Goal: Information Seeking & Learning: Learn about a topic

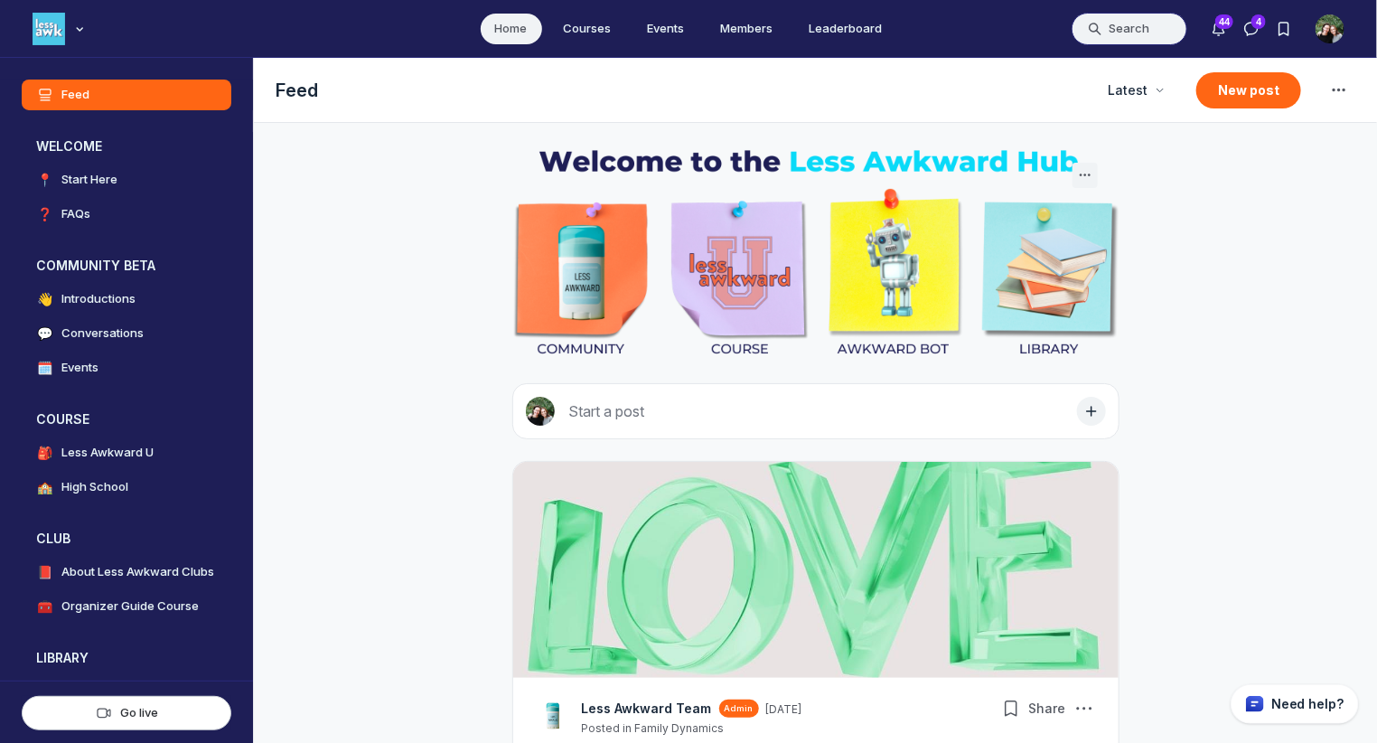
scroll to position [5085, 3461]
click at [1126, 18] on button "Search" at bounding box center [1130, 29] width 116 height 33
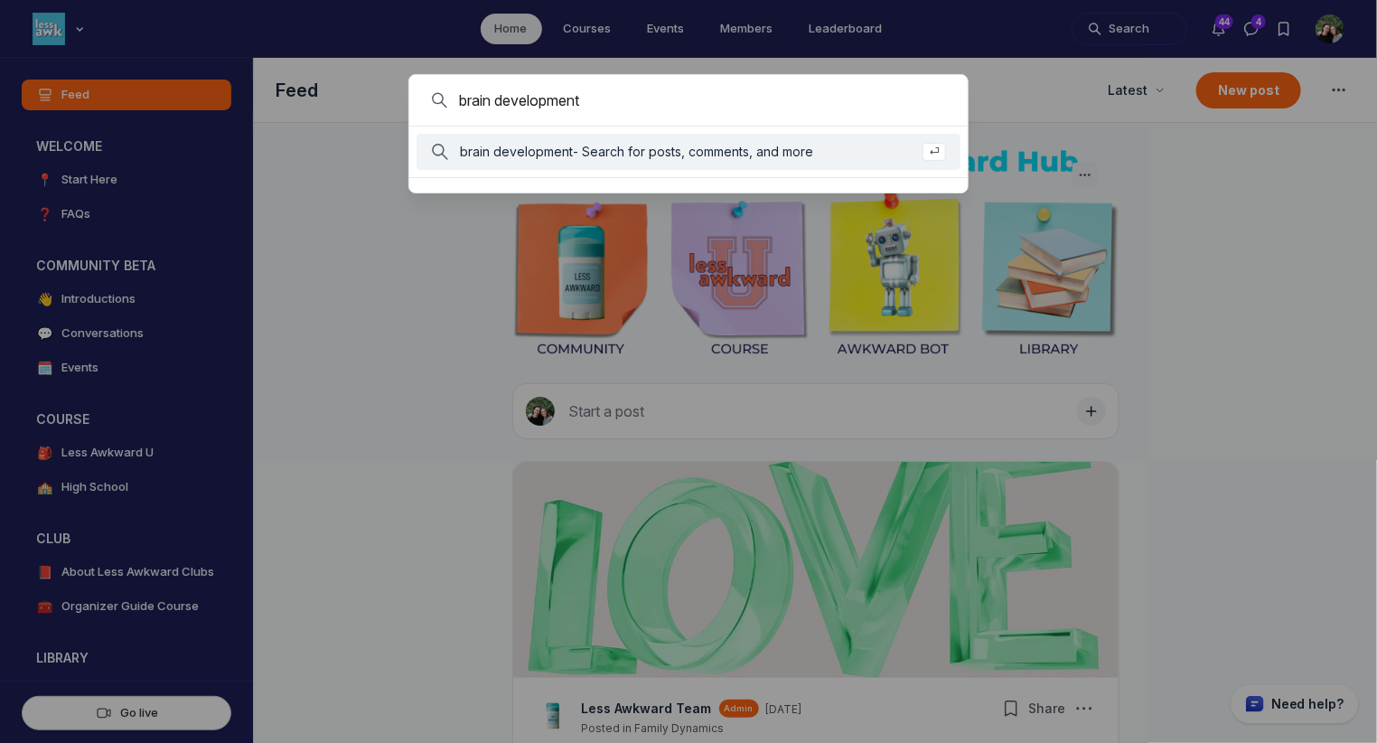
type input "brain development"
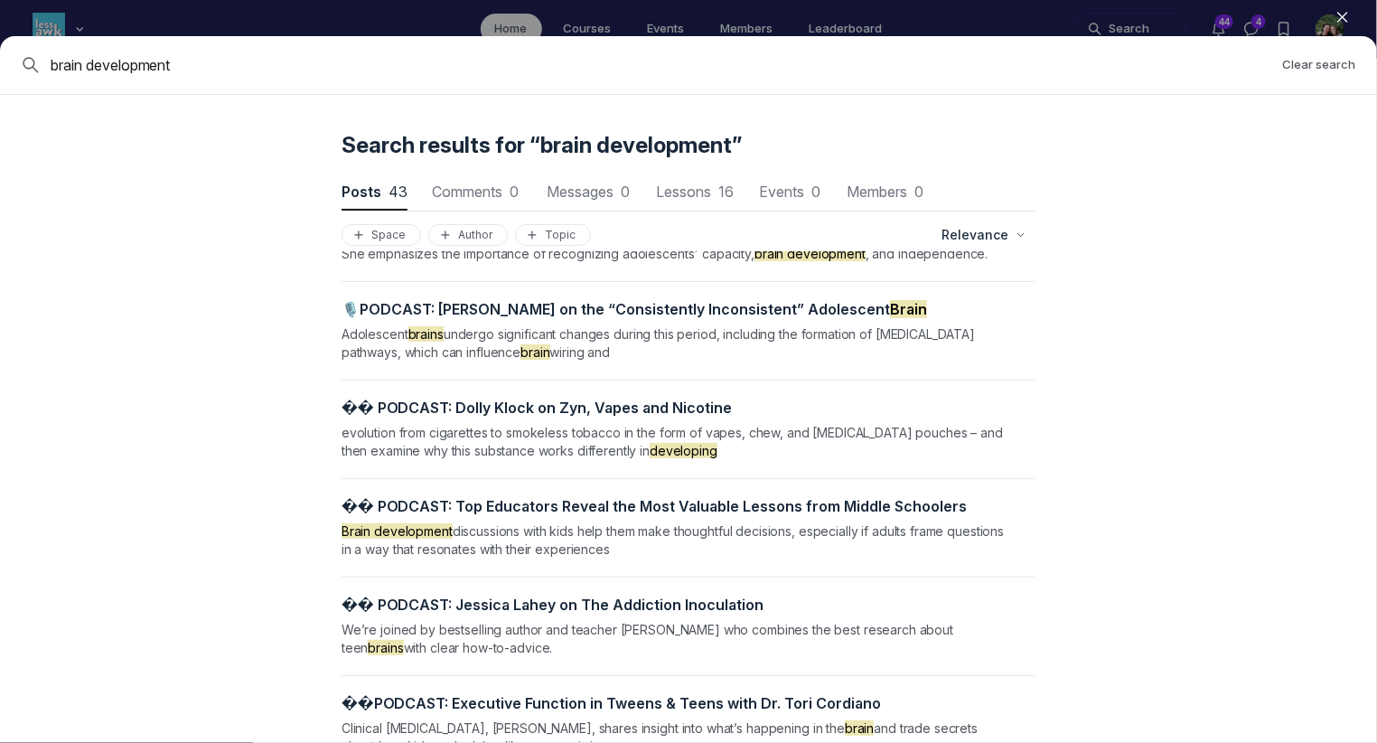
scroll to position [30, 0]
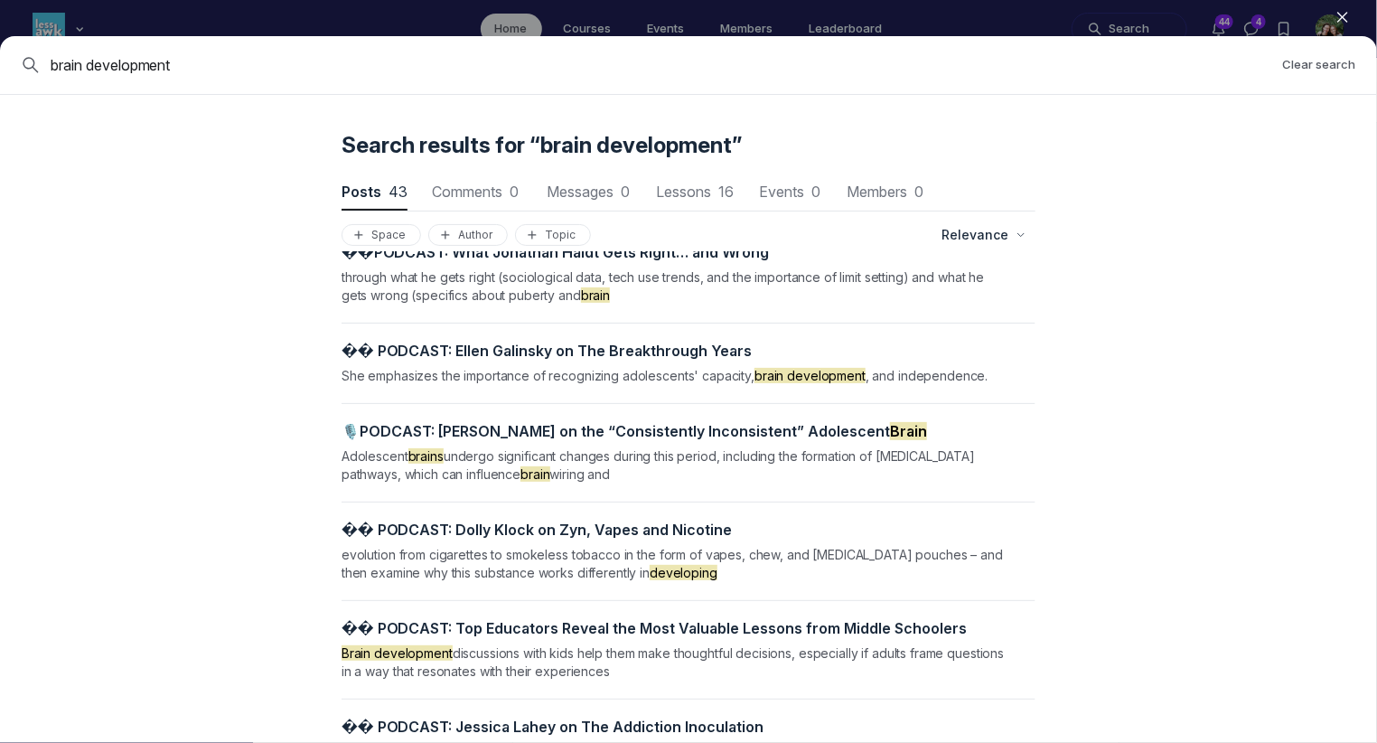
click at [661, 352] on span "� � ️ P O D C A S T : E l l e n G a l i n s k y o n T h e B r e a k t h r o u g…" at bounding box center [547, 351] width 411 height 18
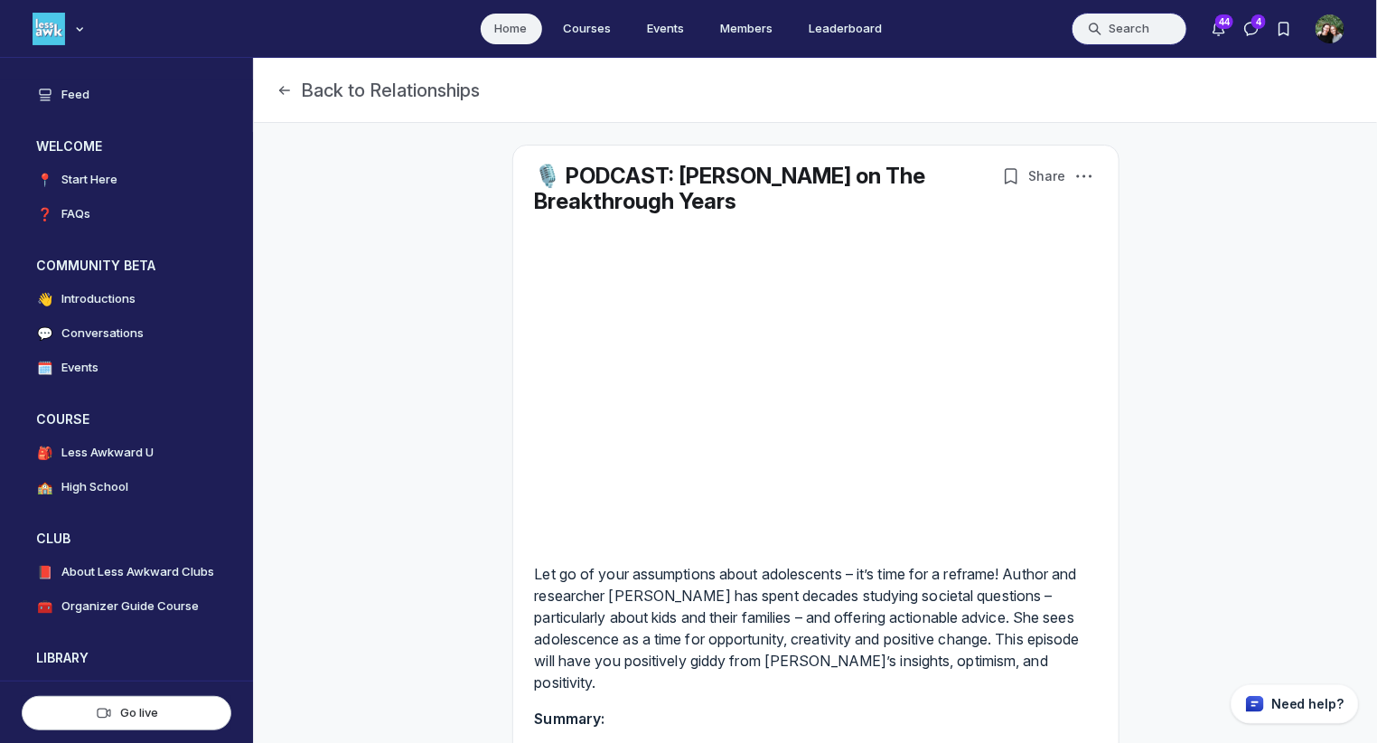
click at [1139, 15] on button "Search" at bounding box center [1130, 29] width 116 height 33
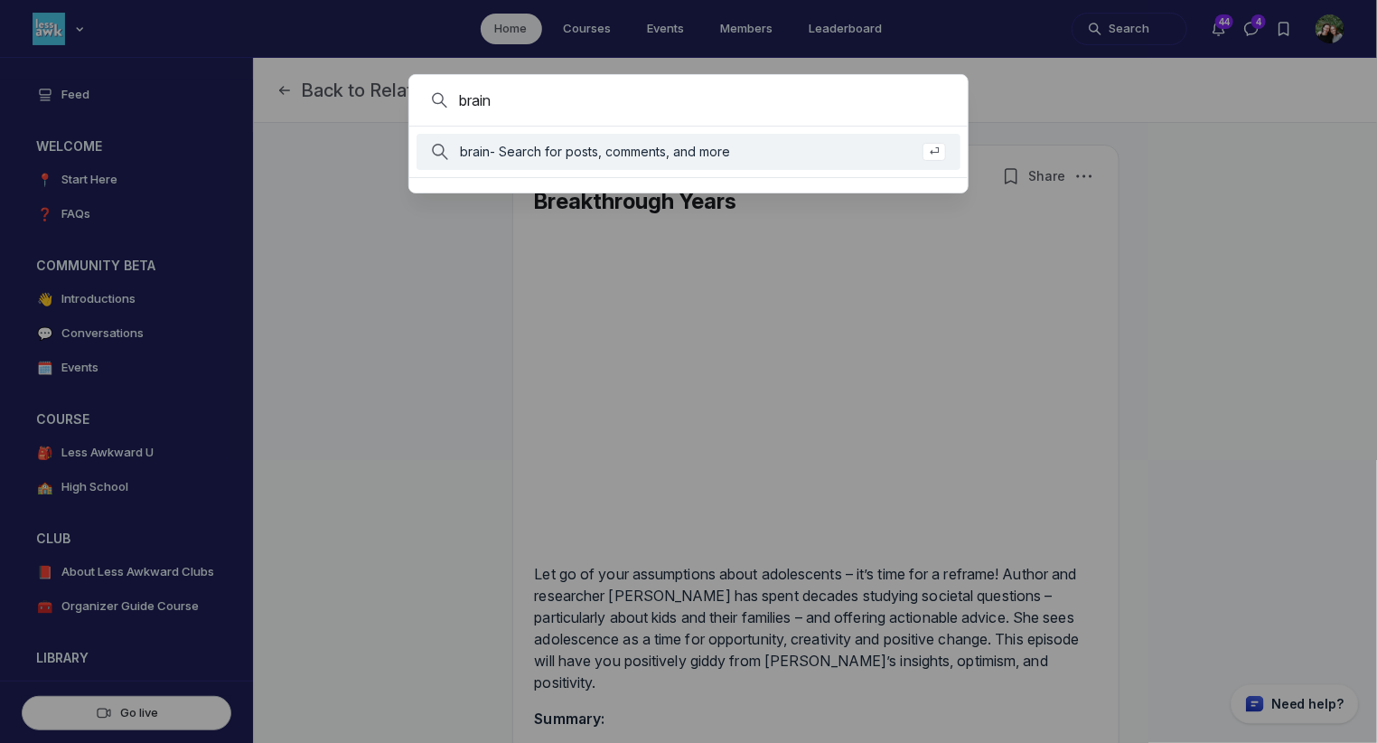
type input "brain"
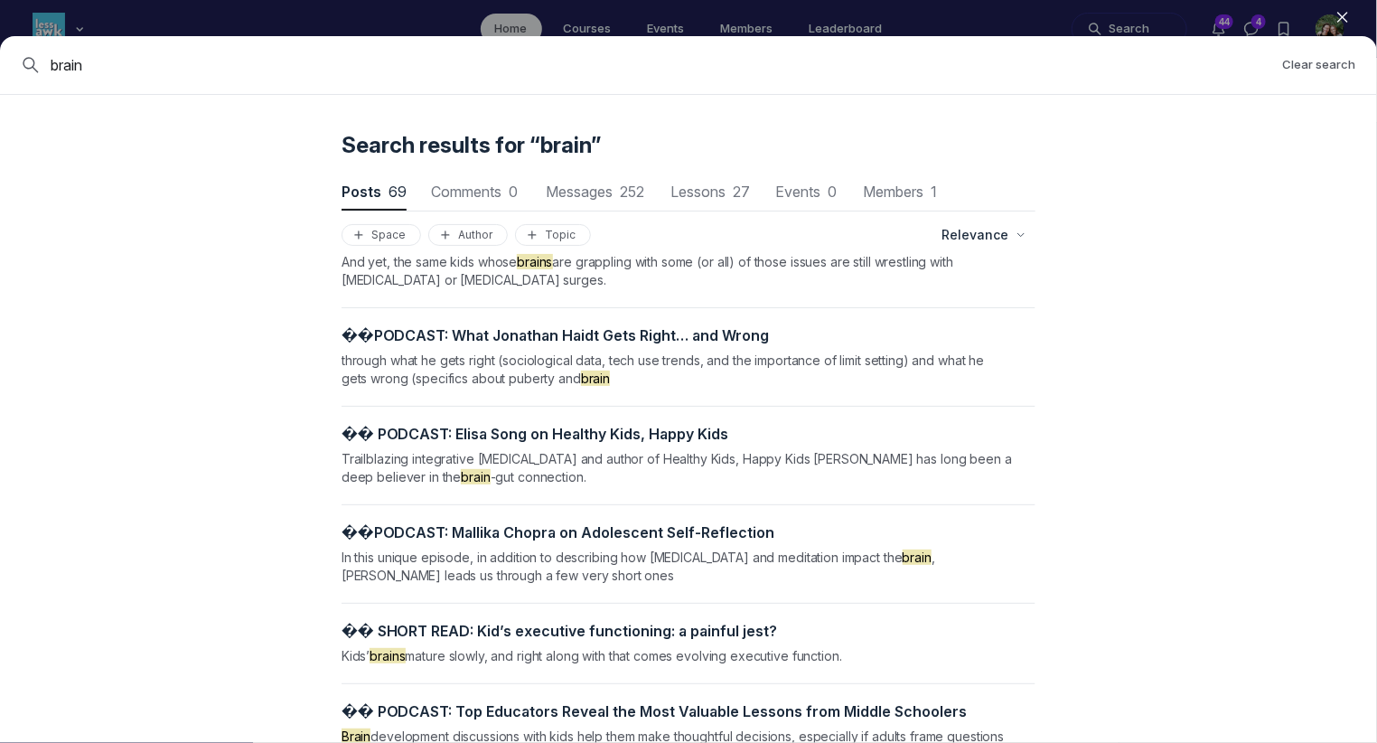
scroll to position [1431, 0]
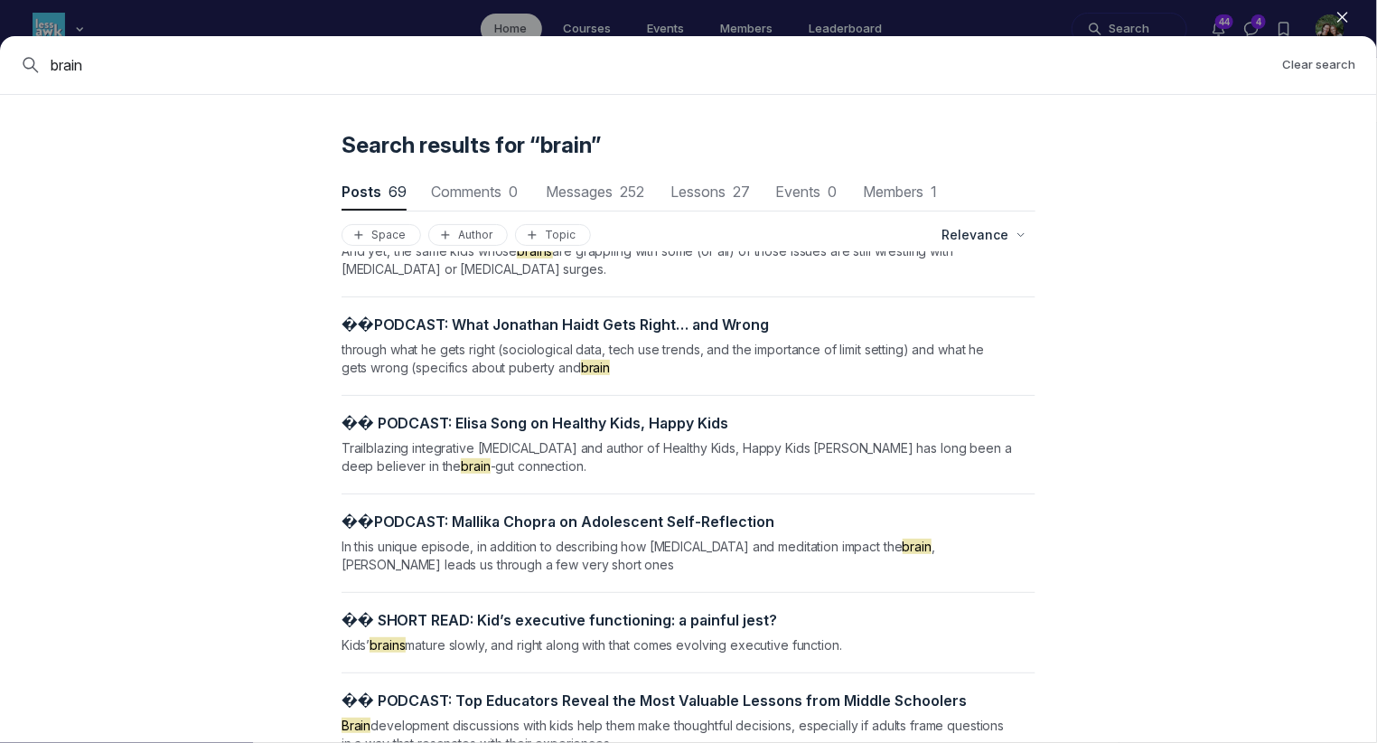
click at [1339, 12] on icon "button" at bounding box center [1343, 17] width 18 height 18
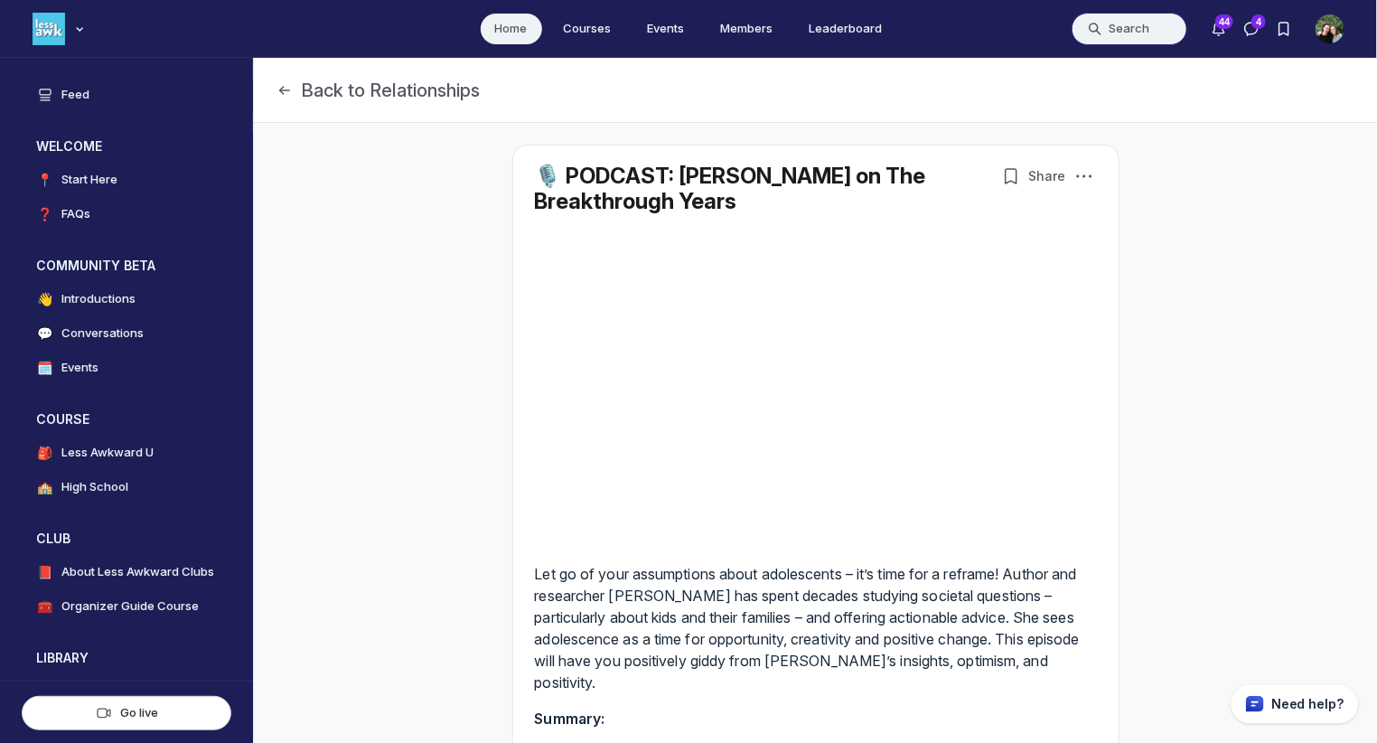
click at [1122, 15] on button "Search" at bounding box center [1130, 29] width 116 height 33
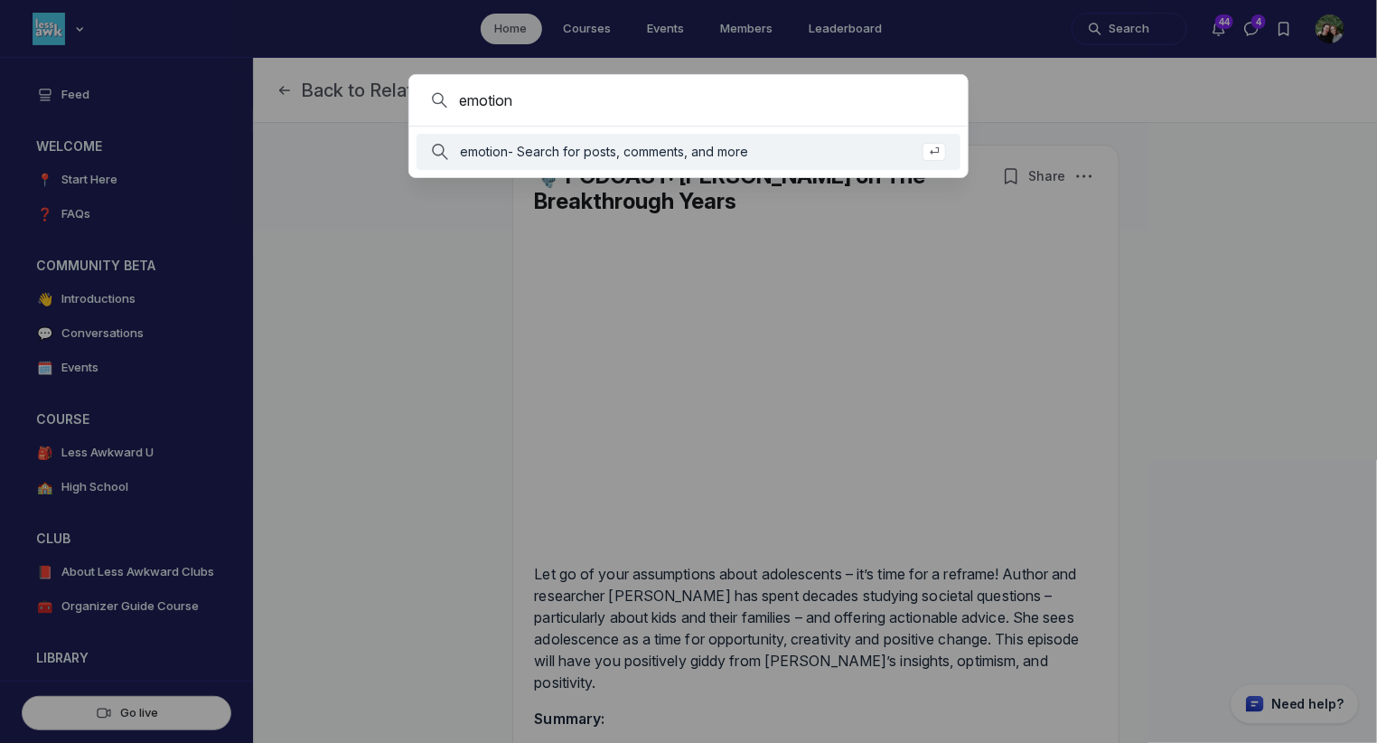
type input "emotion"
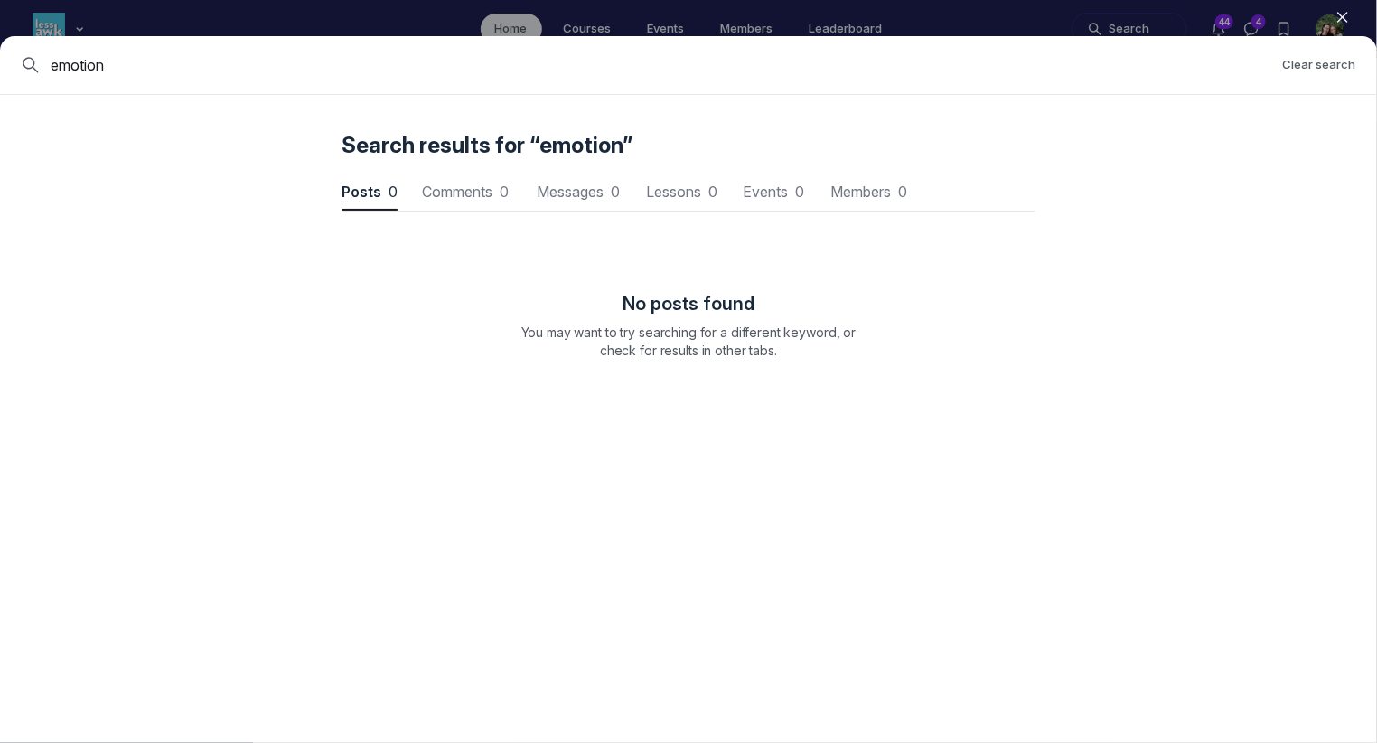
scroll to position [2445, 5445]
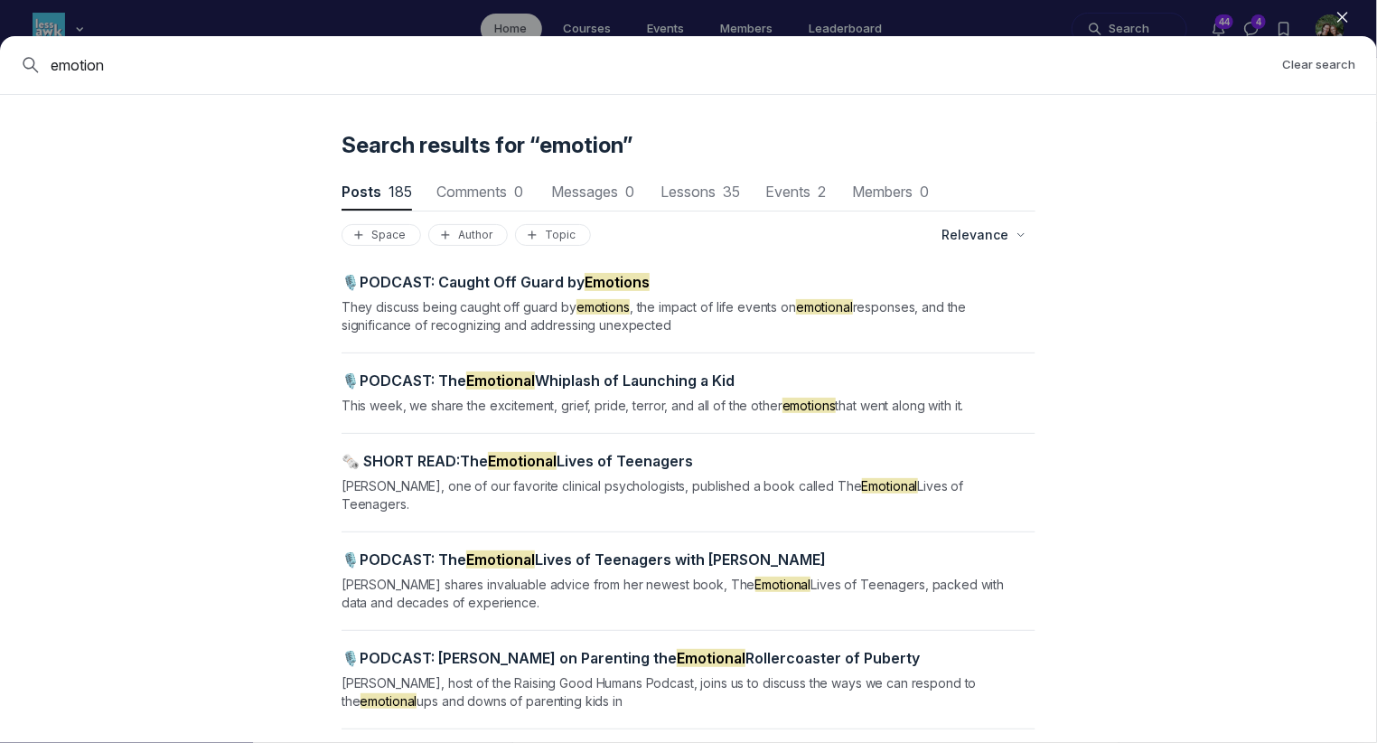
click at [479, 550] on mark "Emotional" at bounding box center [500, 559] width 69 height 18
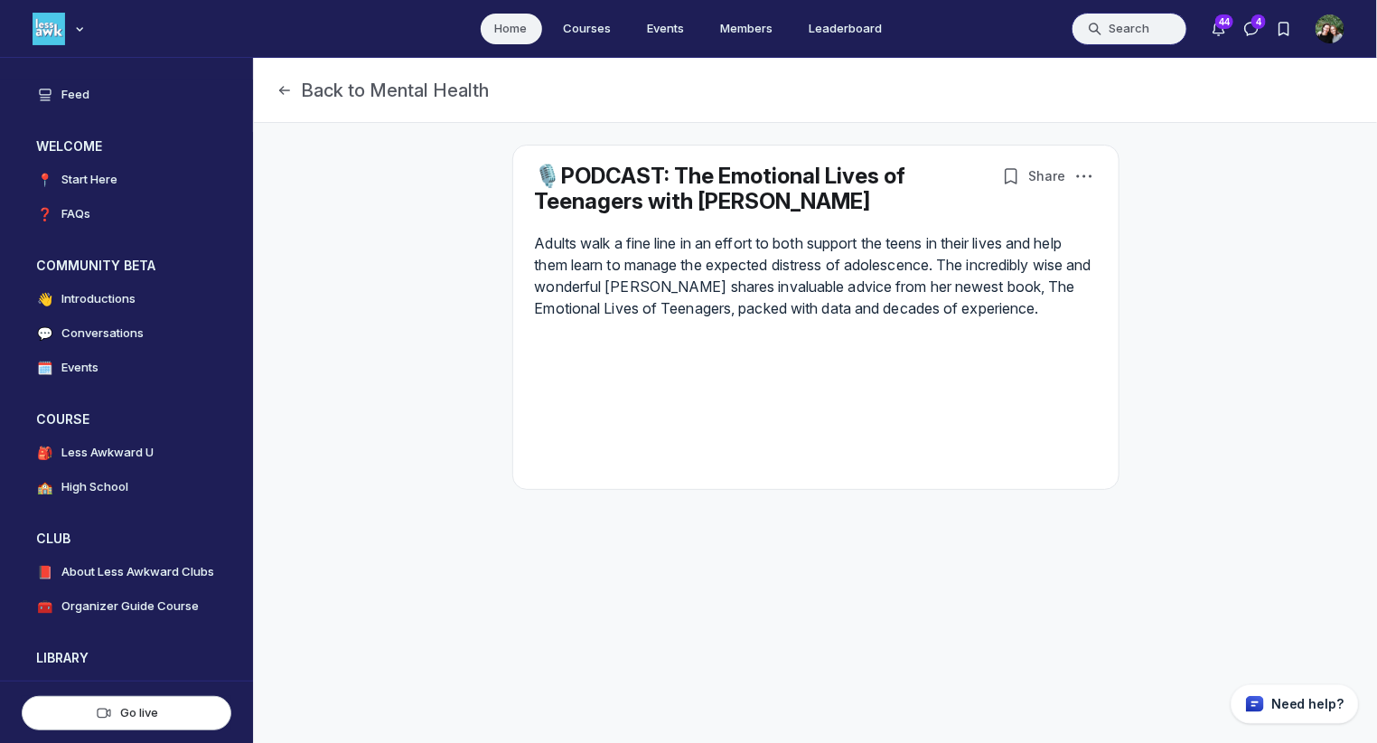
click at [1141, 24] on button "Search" at bounding box center [1130, 29] width 116 height 33
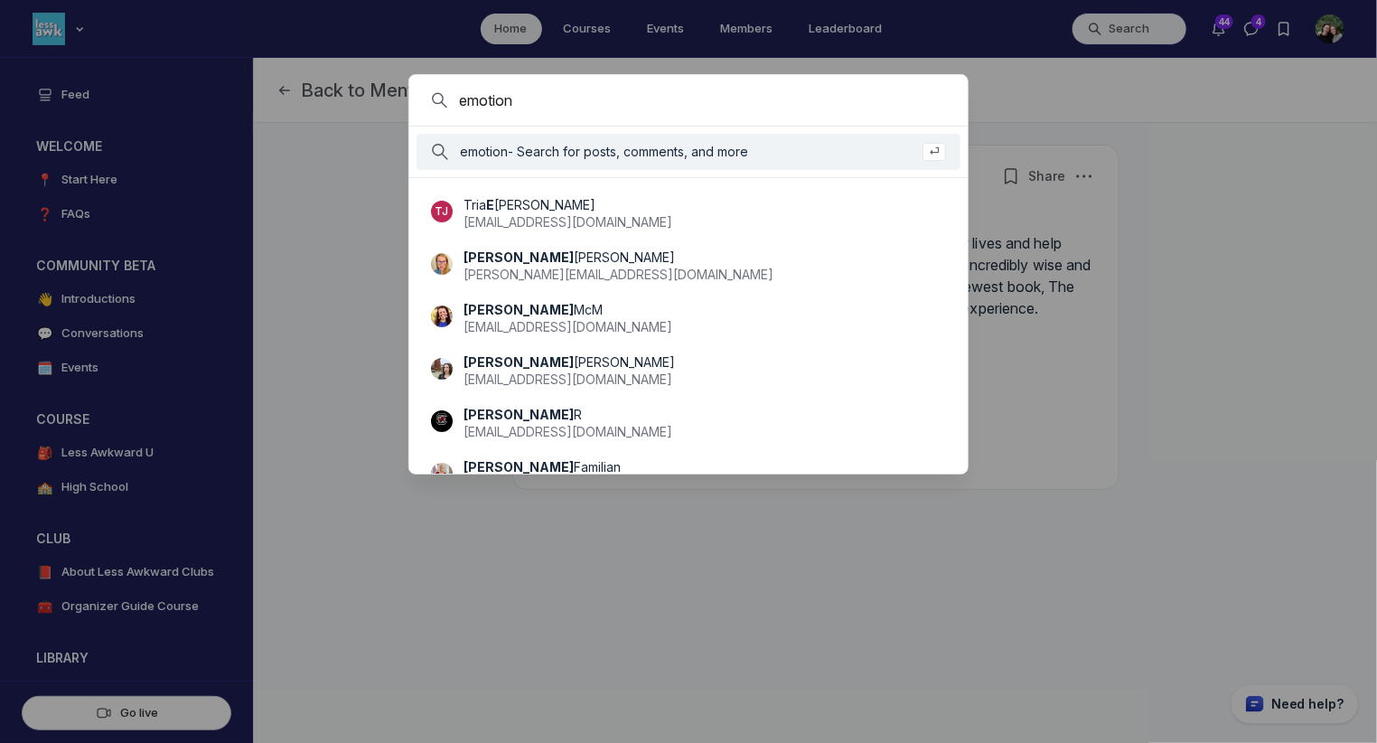
type input "emotion"
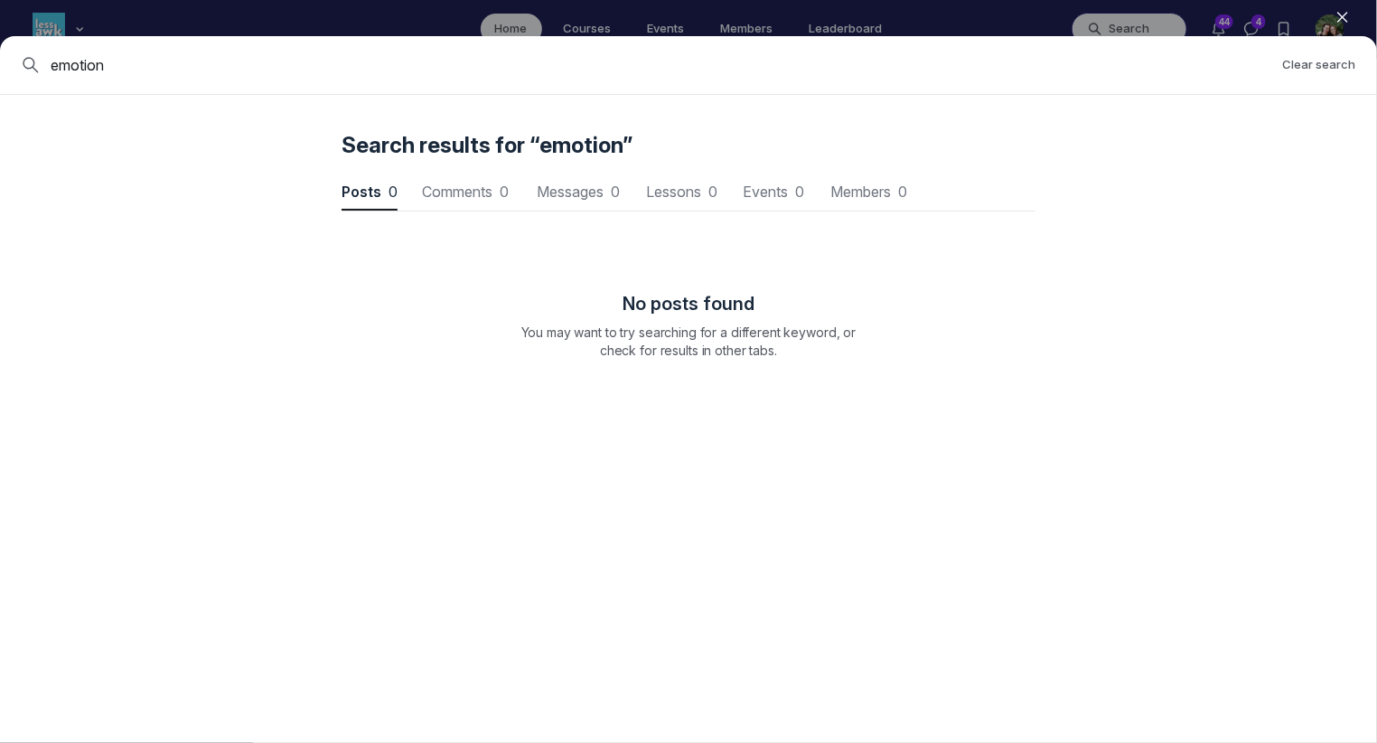
scroll to position [2445, 5445]
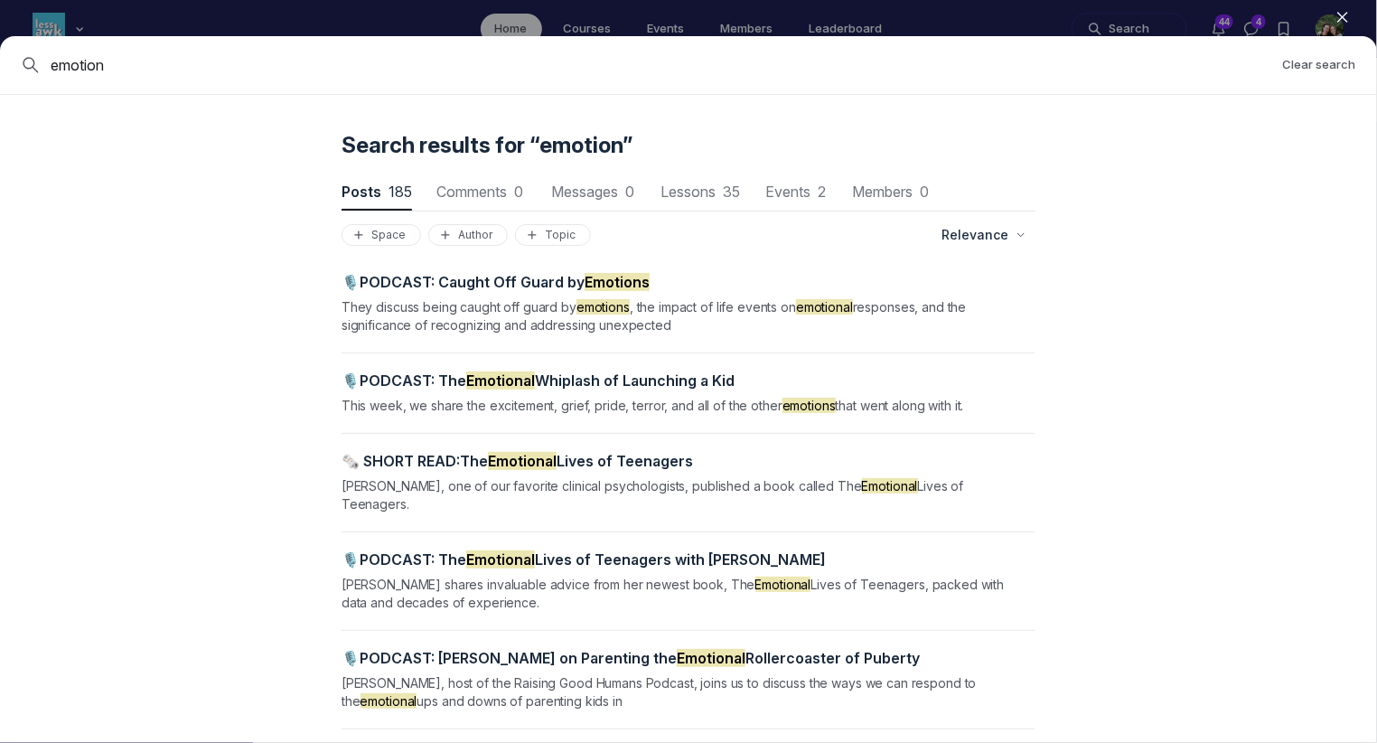
click at [471, 649] on span "🎙️PODCAST: [PERSON_NAME] on Parenting the Emotional Rollercoaster of Puberty" at bounding box center [631, 658] width 578 height 18
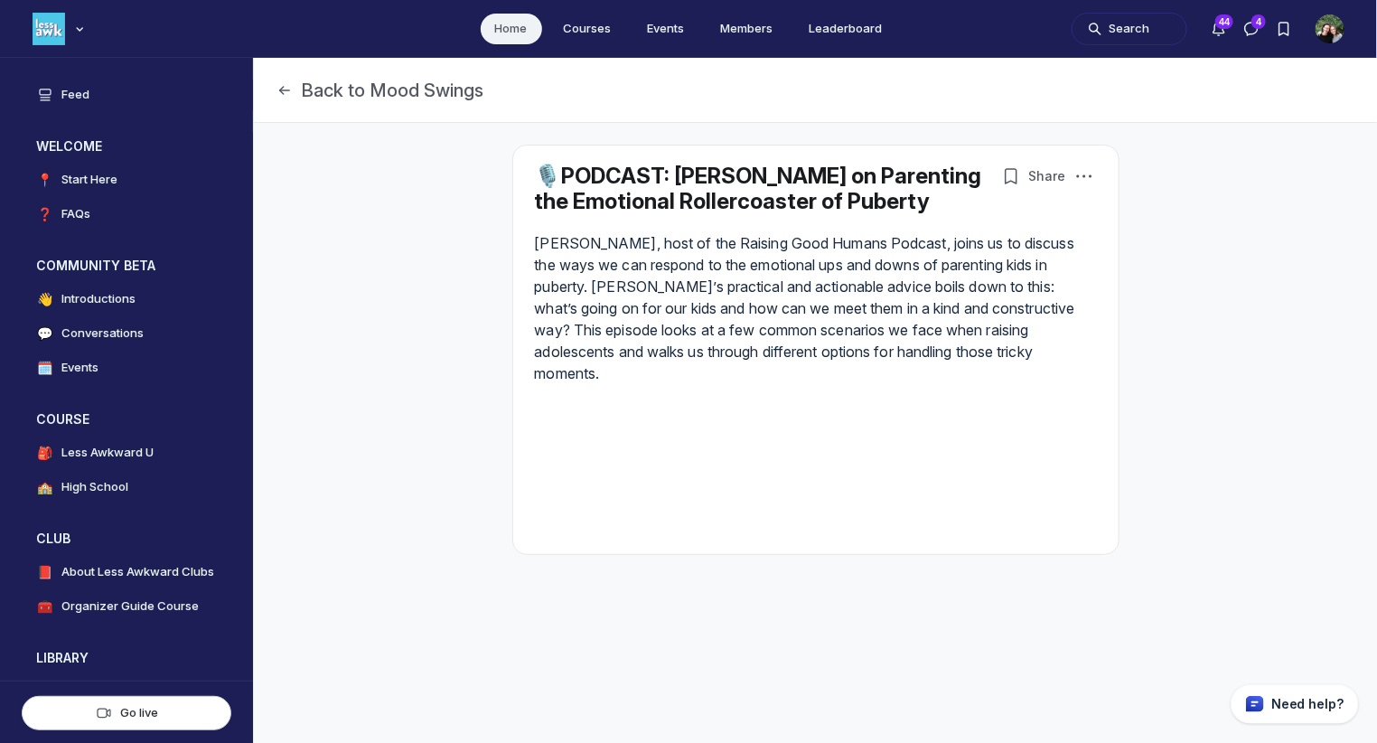
drag, startPoint x: 631, startPoint y: 238, endPoint x: 674, endPoint y: 166, distance: 83.5
click at [674, 166] on h1 "🎙️PODCAST: [PERSON_NAME] on Parenting the Emotional Rollercoaster of Puberty" at bounding box center [761, 189] width 453 height 51
copy link "r. [PERSON_NAME] on Parenting the Emotional Rollercoaster of Puberty"
click at [1121, 36] on button "Search" at bounding box center [1130, 29] width 116 height 33
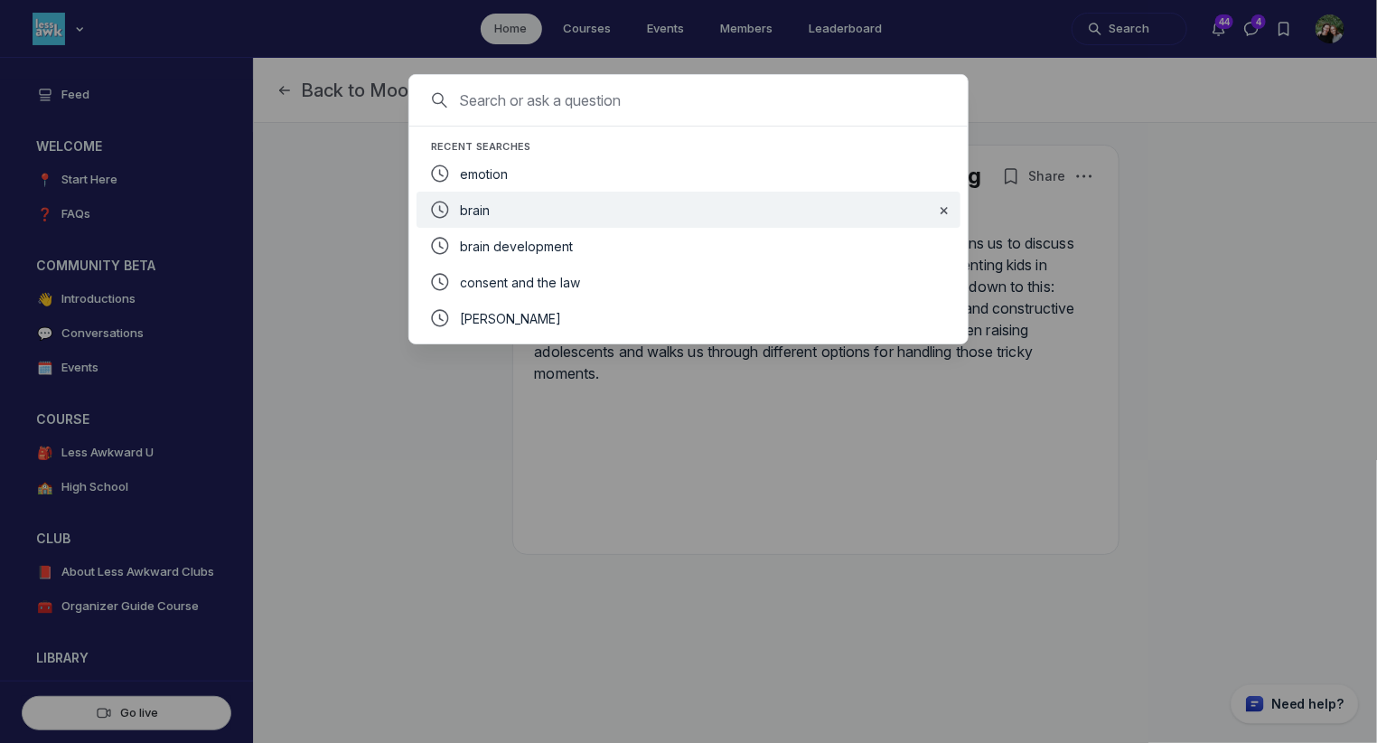
click at [530, 190] on div "emotion" at bounding box center [689, 173] width 544 height 36
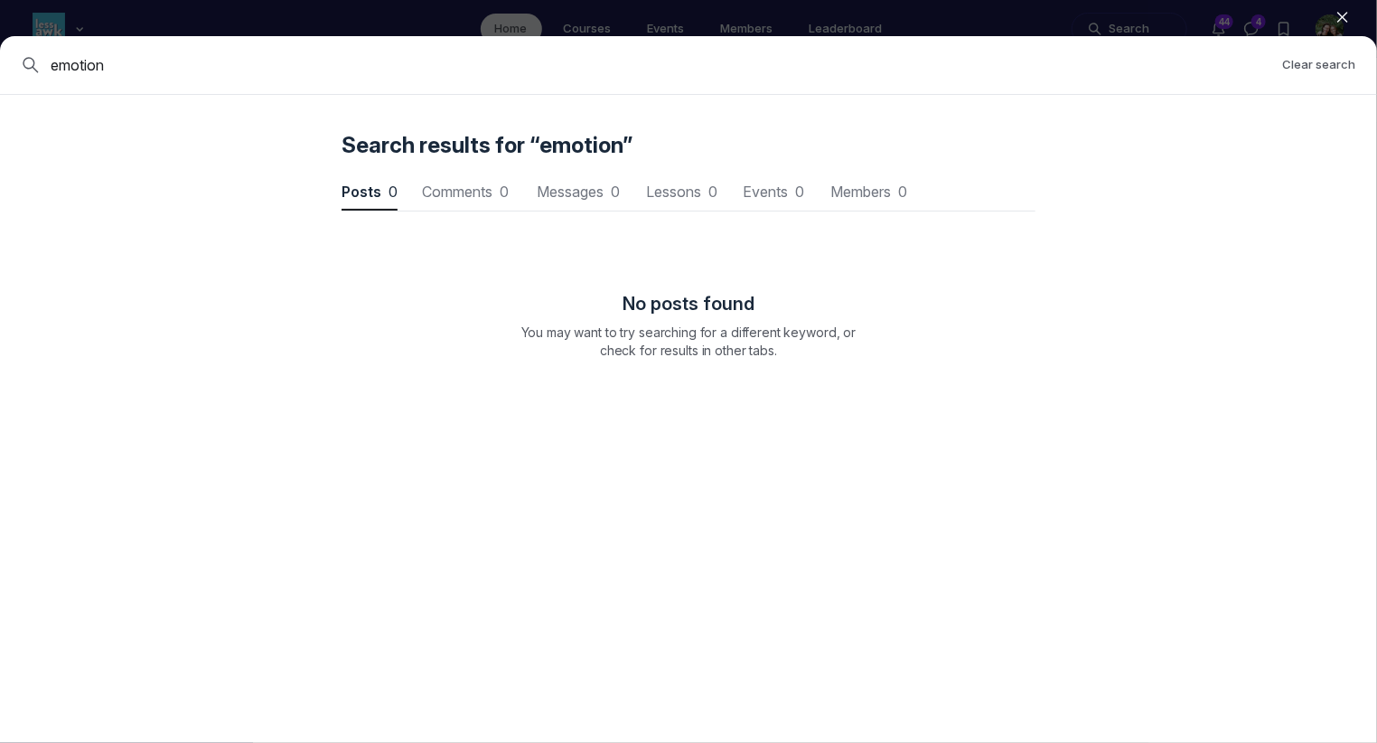
scroll to position [2445, 5445]
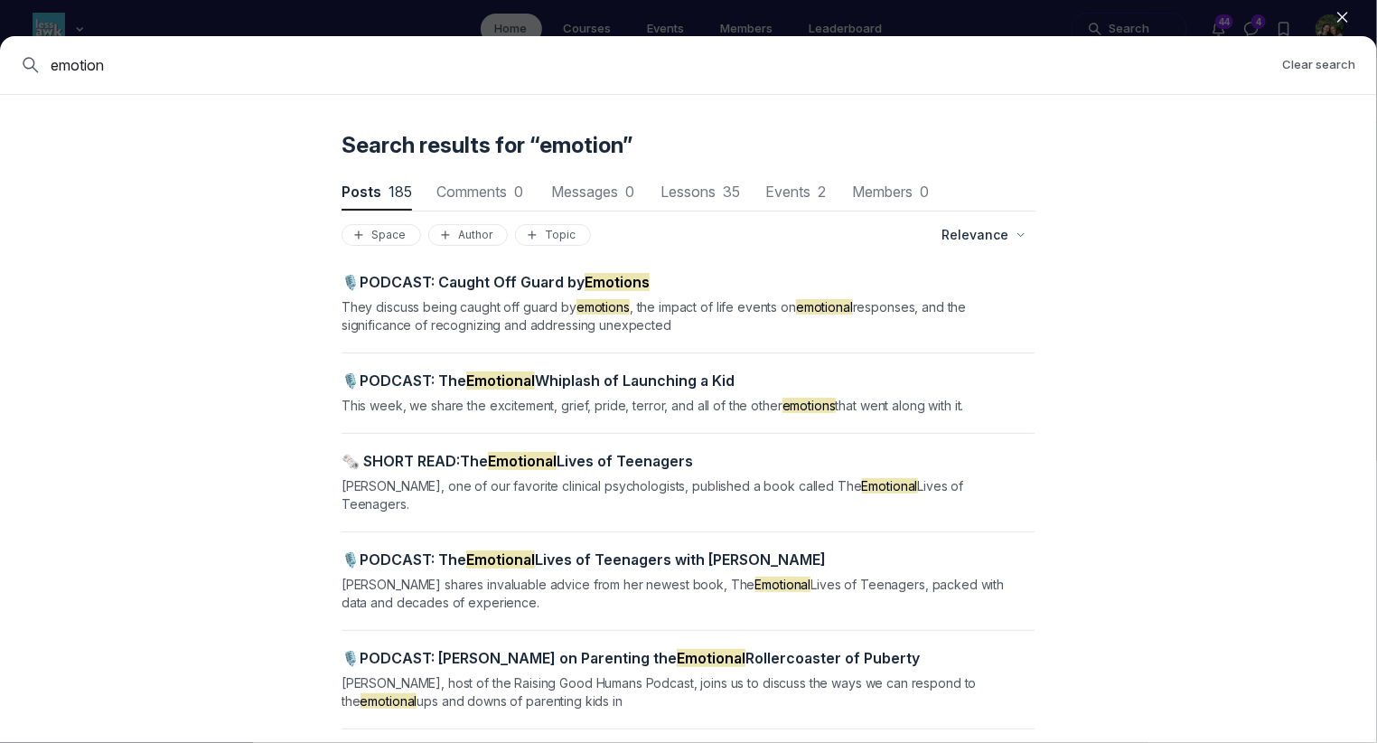
click at [442, 276] on span "🎙️PODCAST: Caught Off Guard by Emotions" at bounding box center [496, 282] width 308 height 18
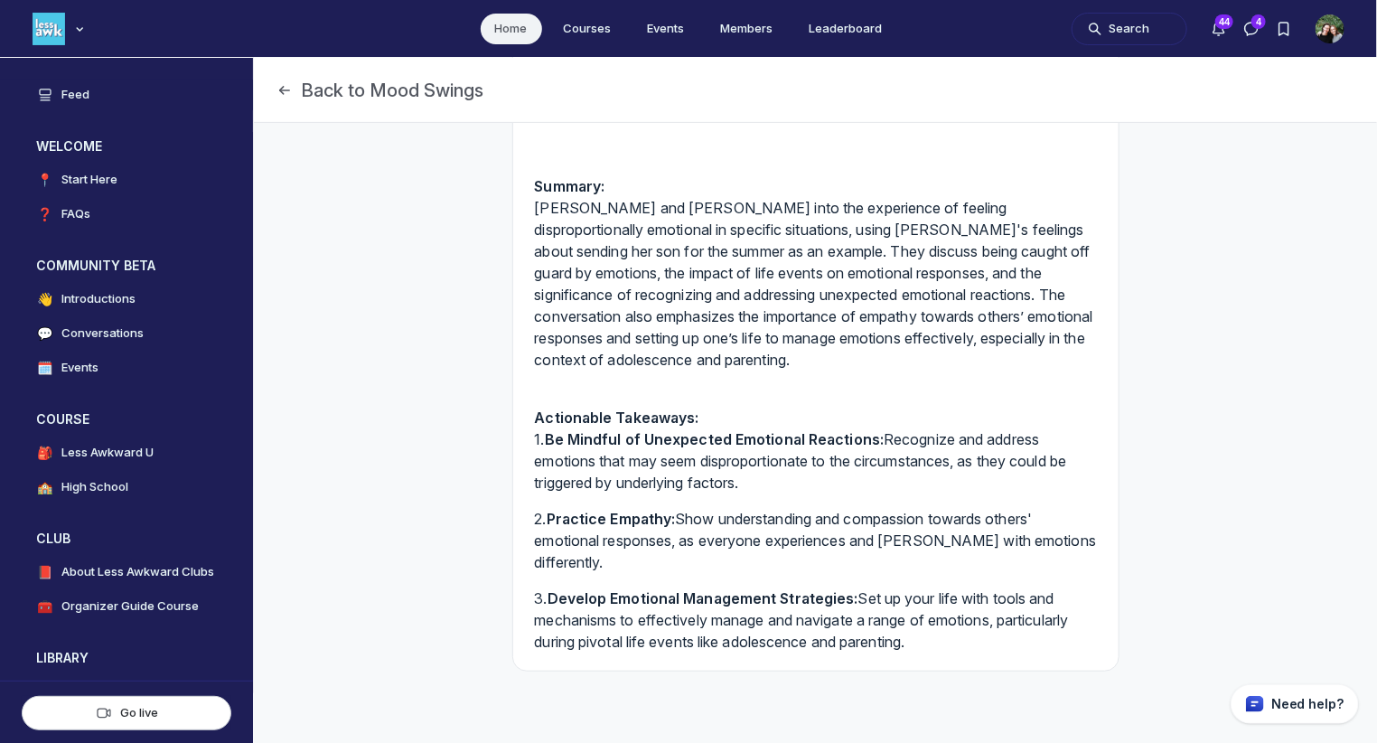
scroll to position [291, 0]
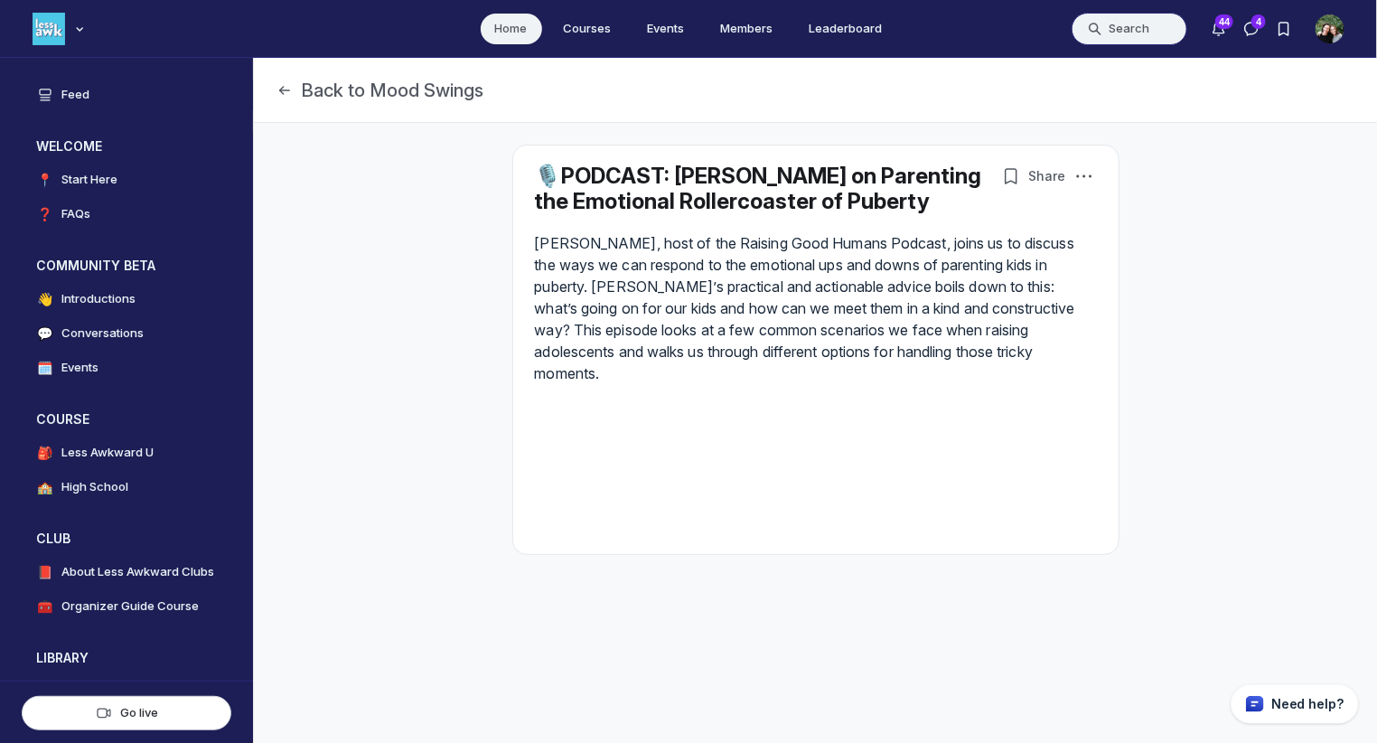
click at [1126, 21] on button "Search" at bounding box center [1130, 29] width 116 height 33
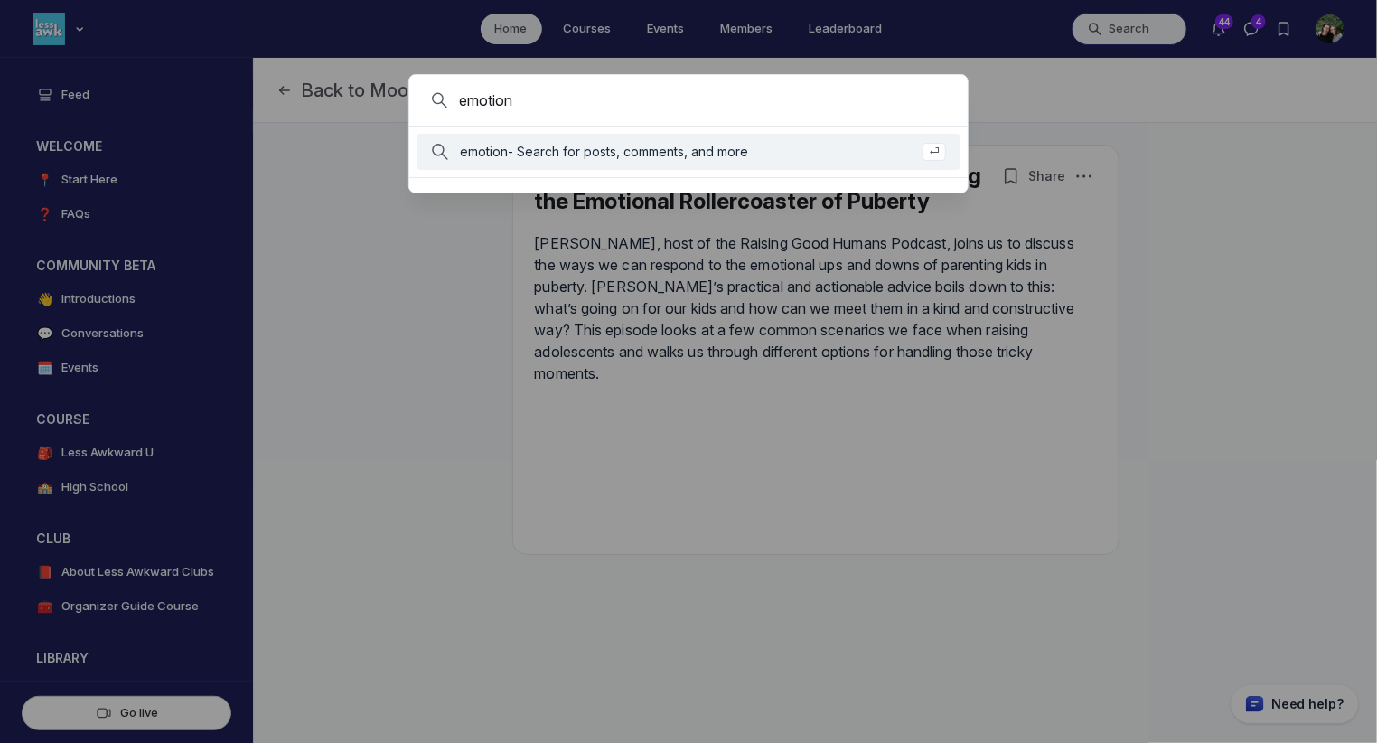
type input "emotion"
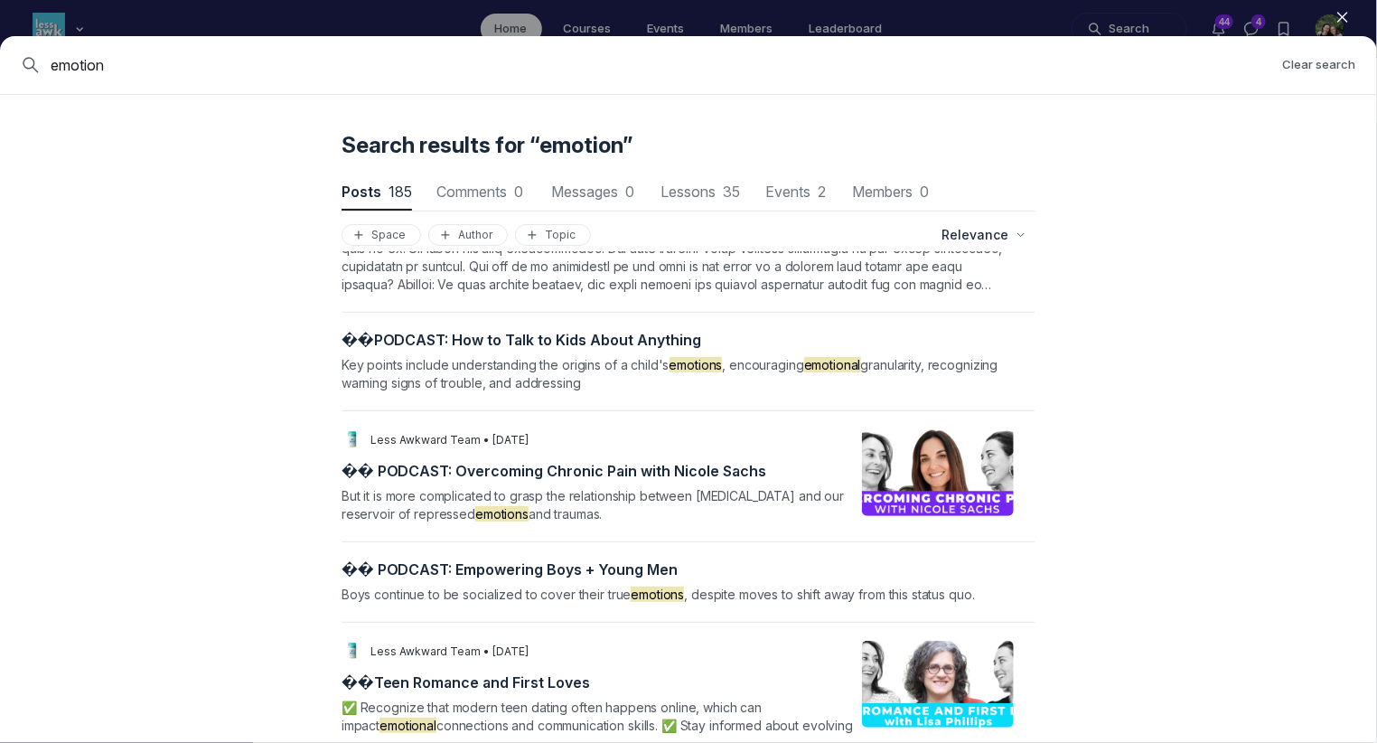
scroll to position [552, 0]
click at [437, 330] on span "� � ️ P O D C A S T : H o w t o T a l k t o K i d s A b o u t A n y t h i n g" at bounding box center [678, 339] width 672 height 18
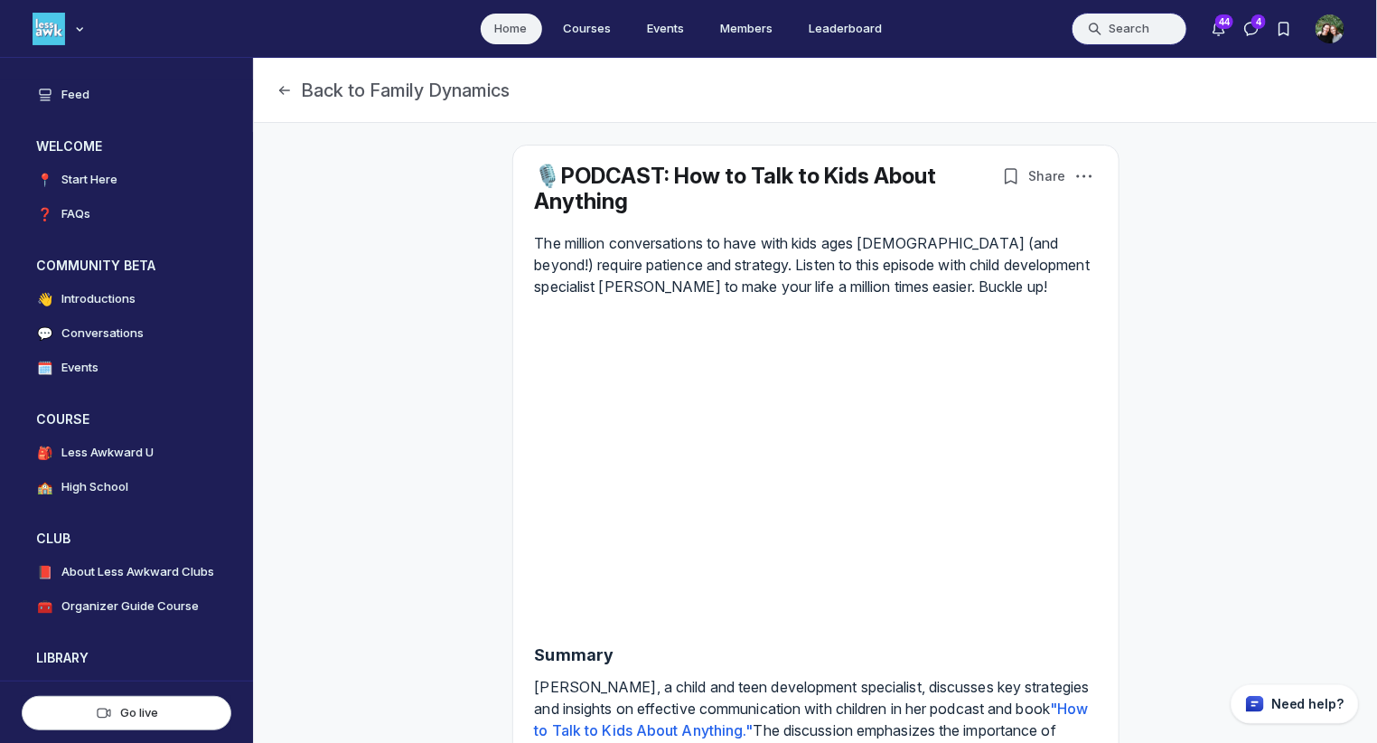
click at [1146, 42] on button "Search" at bounding box center [1130, 29] width 116 height 33
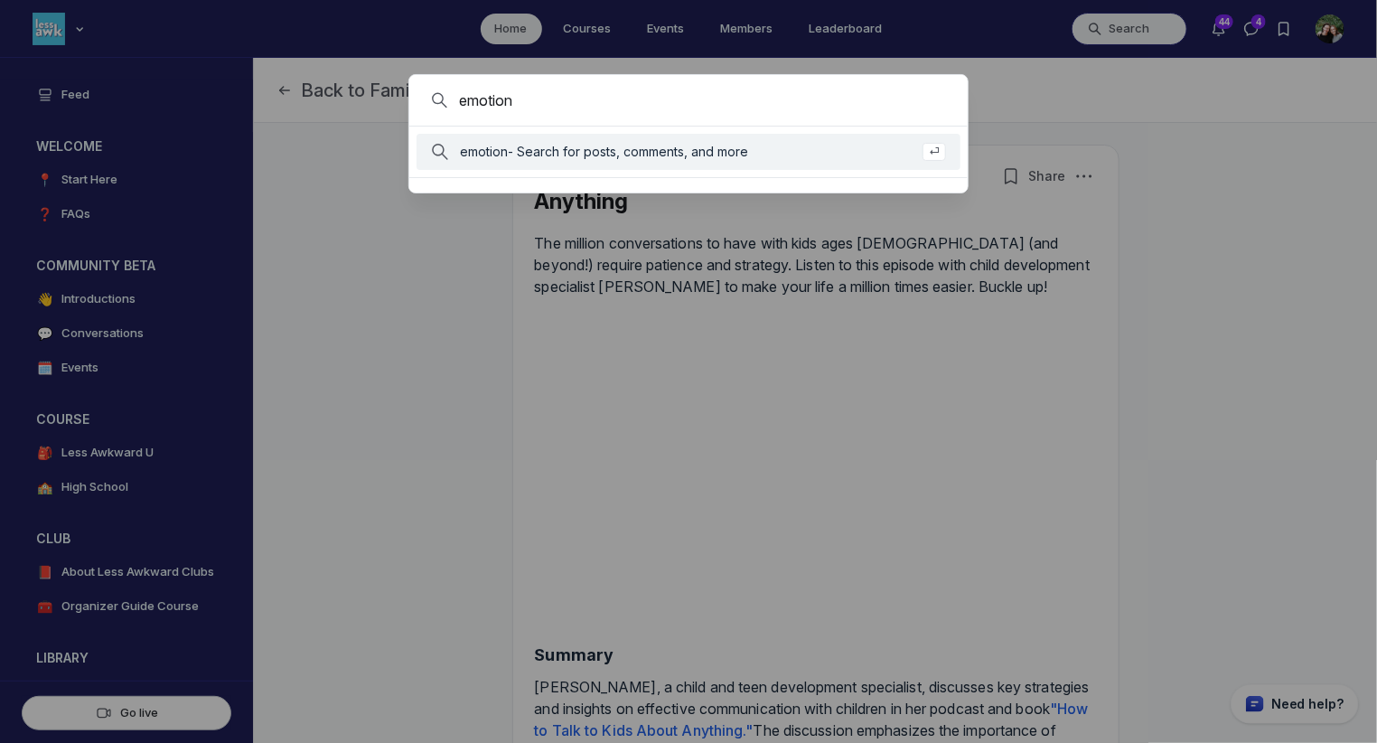
type input "emotion"
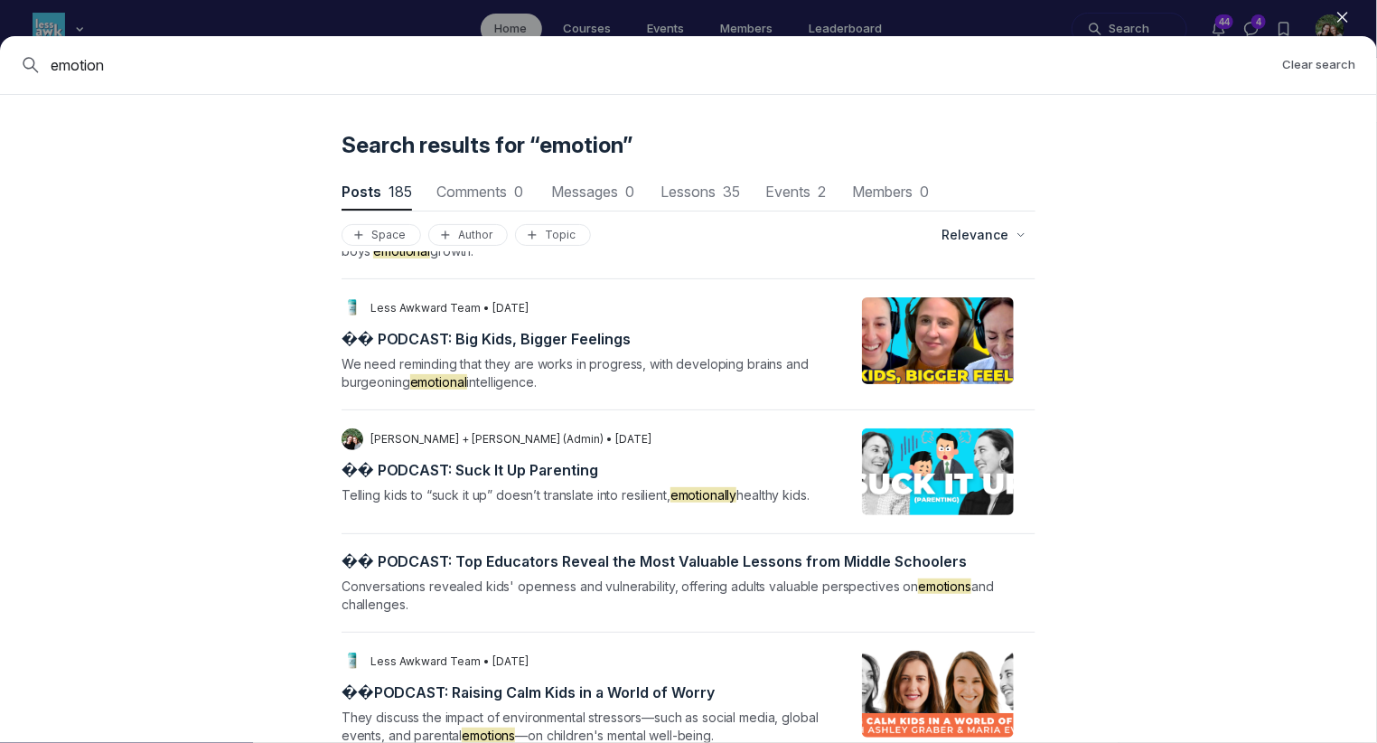
scroll to position [1126, 0]
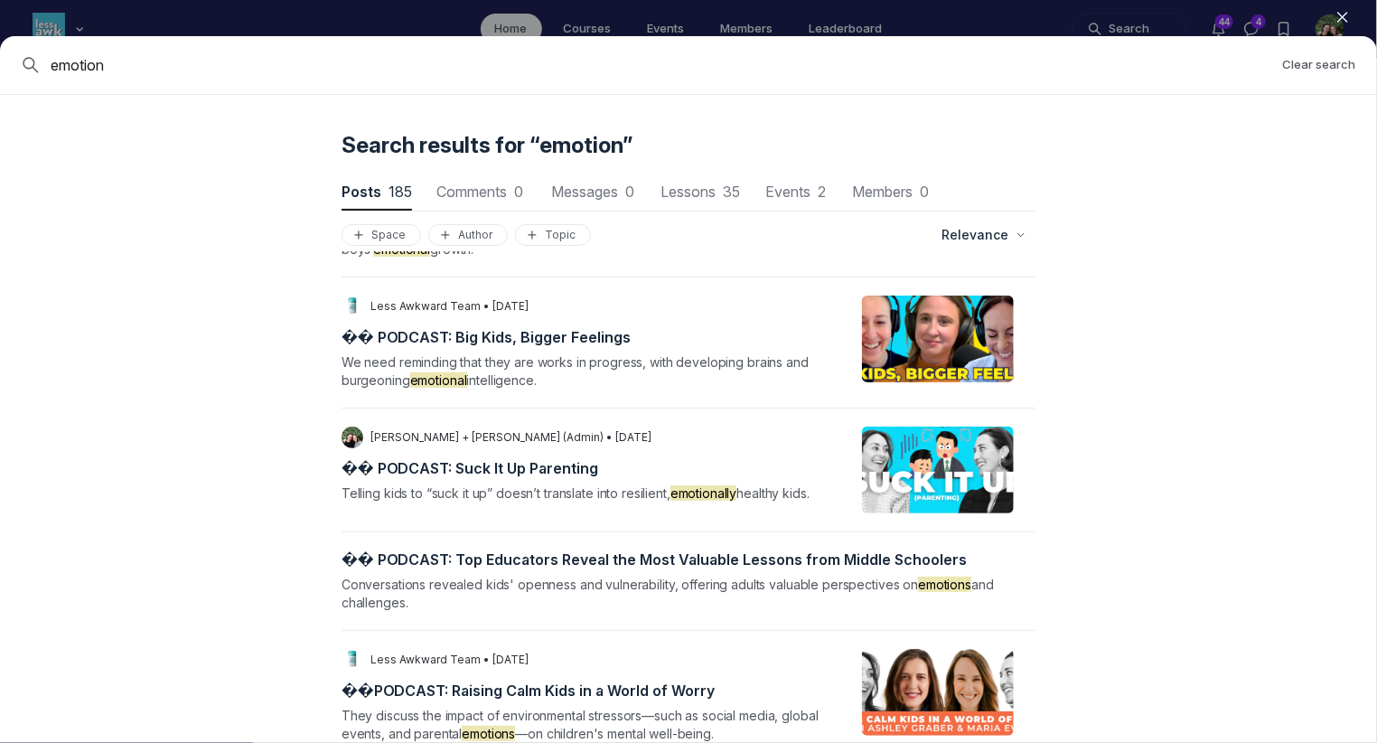
click at [520, 328] on span "� � ️ P O D C A S T : B i g K i d s , B i g g e r F e e l i n g s" at bounding box center [487, 337] width 290 height 18
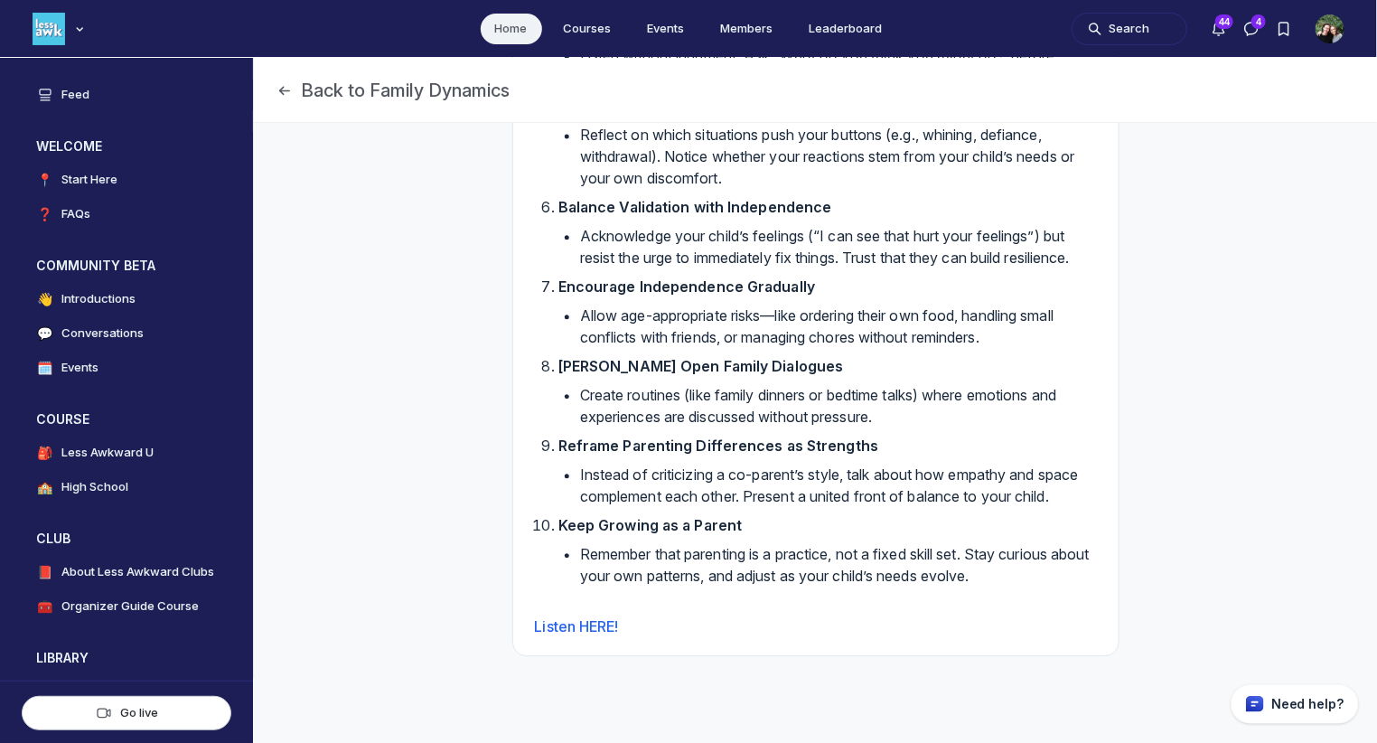
scroll to position [1887, 0]
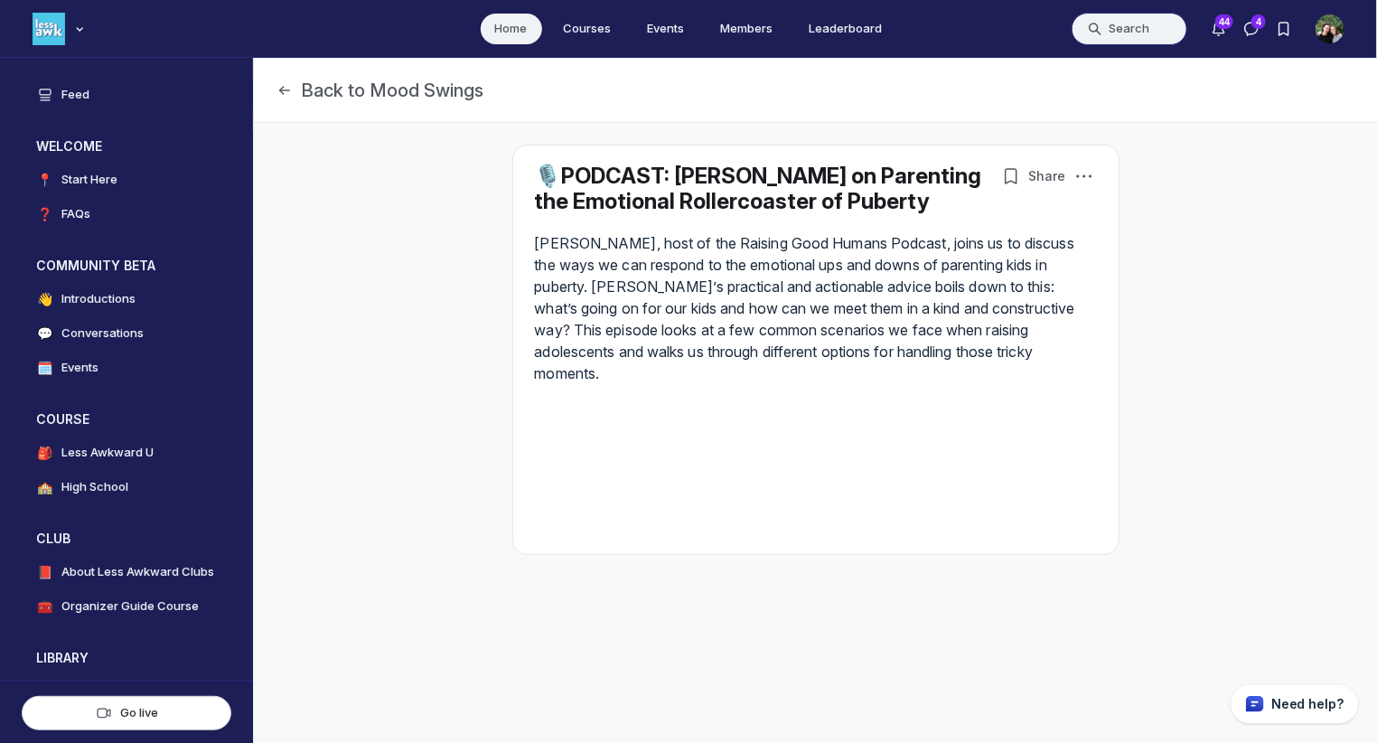
click at [1155, 19] on button "Search" at bounding box center [1130, 29] width 116 height 33
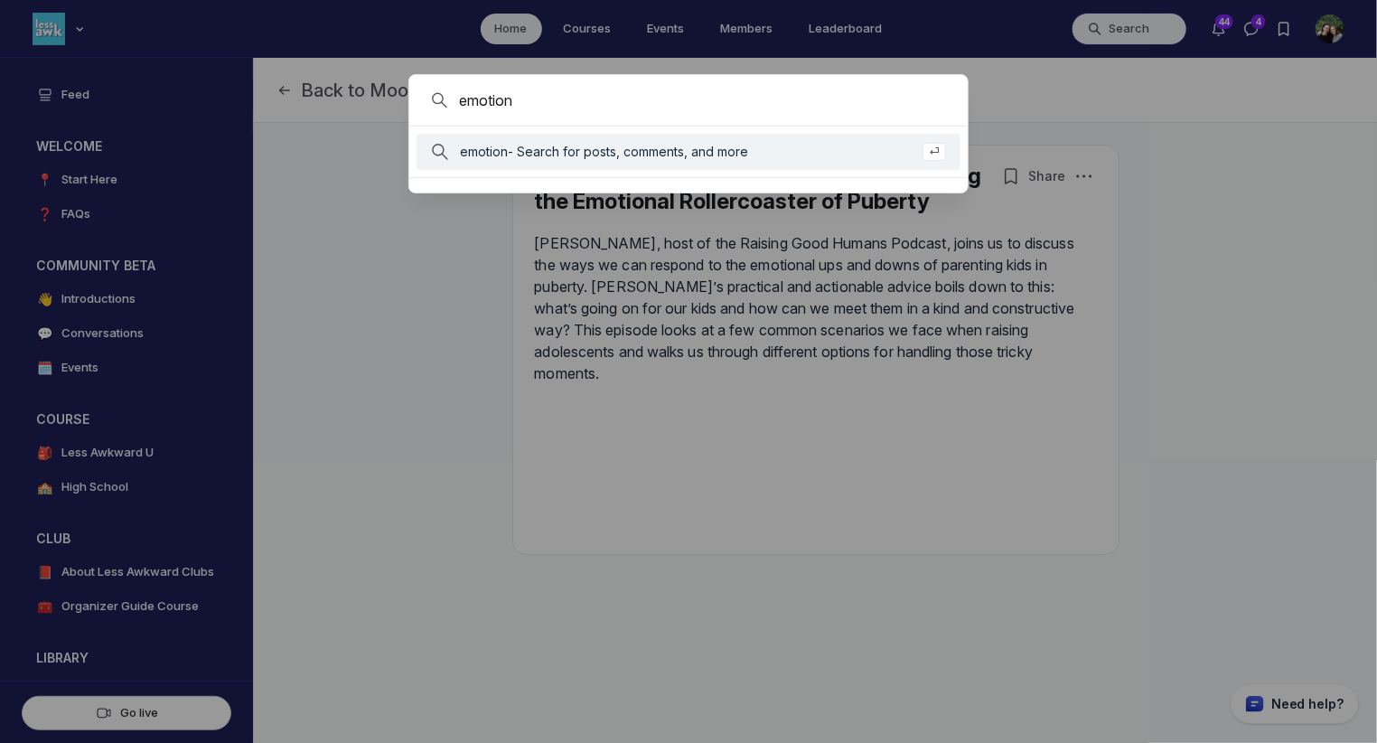
type input "emotion"
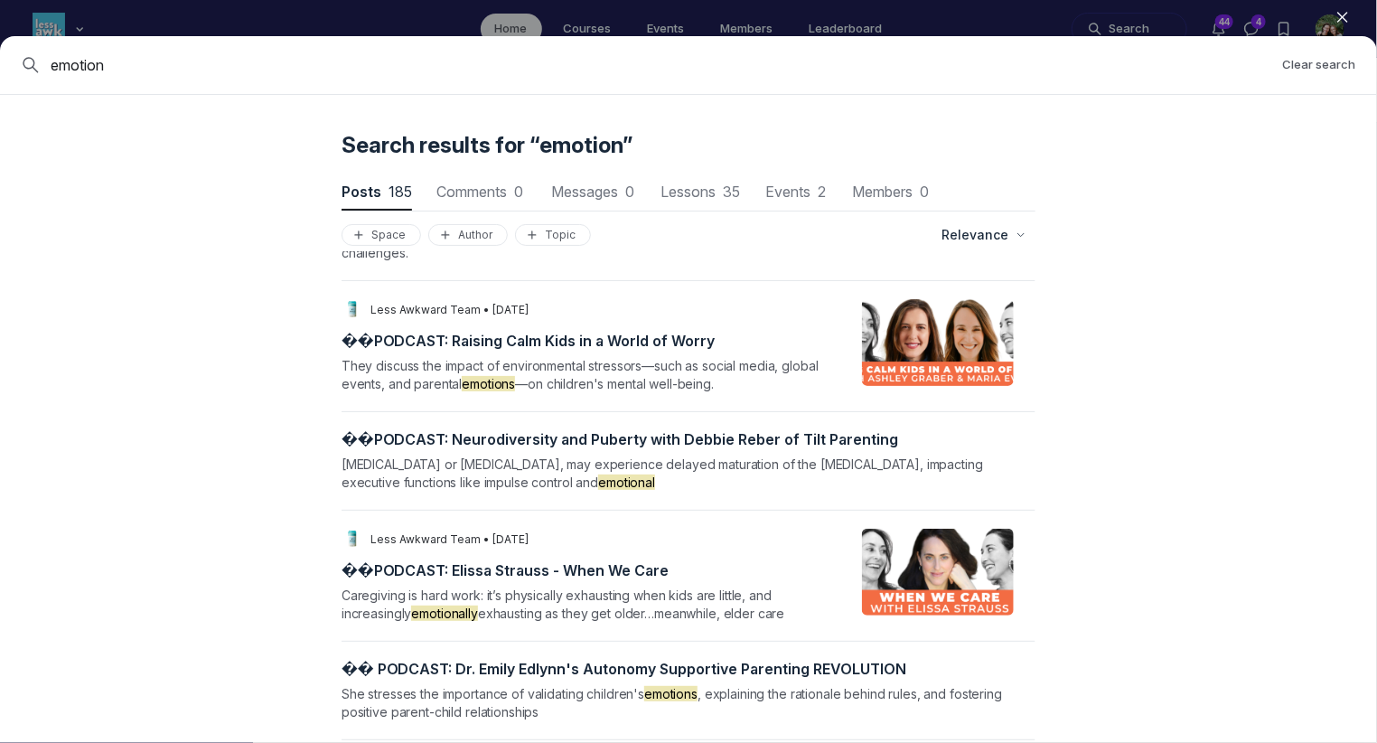
scroll to position [1486, 0]
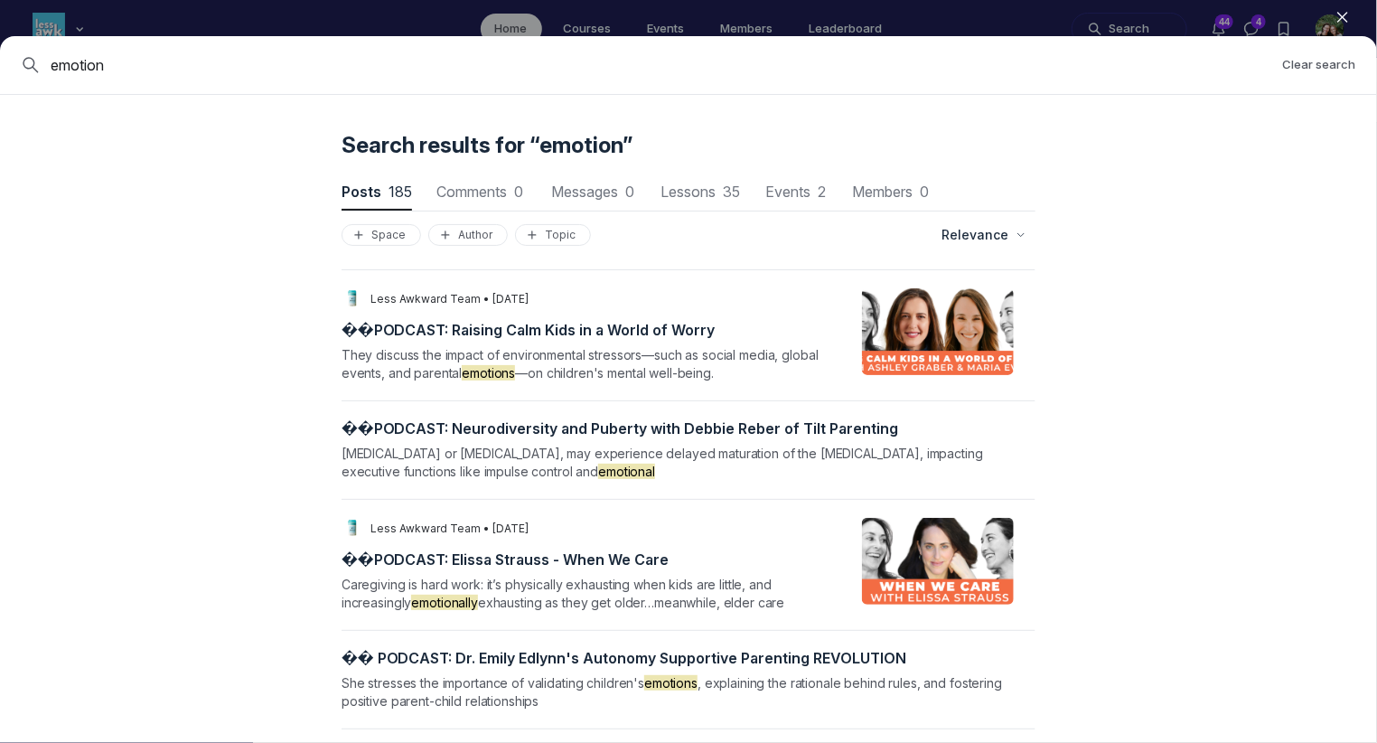
click at [455, 321] on span "� � ️ P O D C A S T : R [PERSON_NAME] K i d s i n a W o r l d o f W o r r y" at bounding box center [529, 330] width 374 height 18
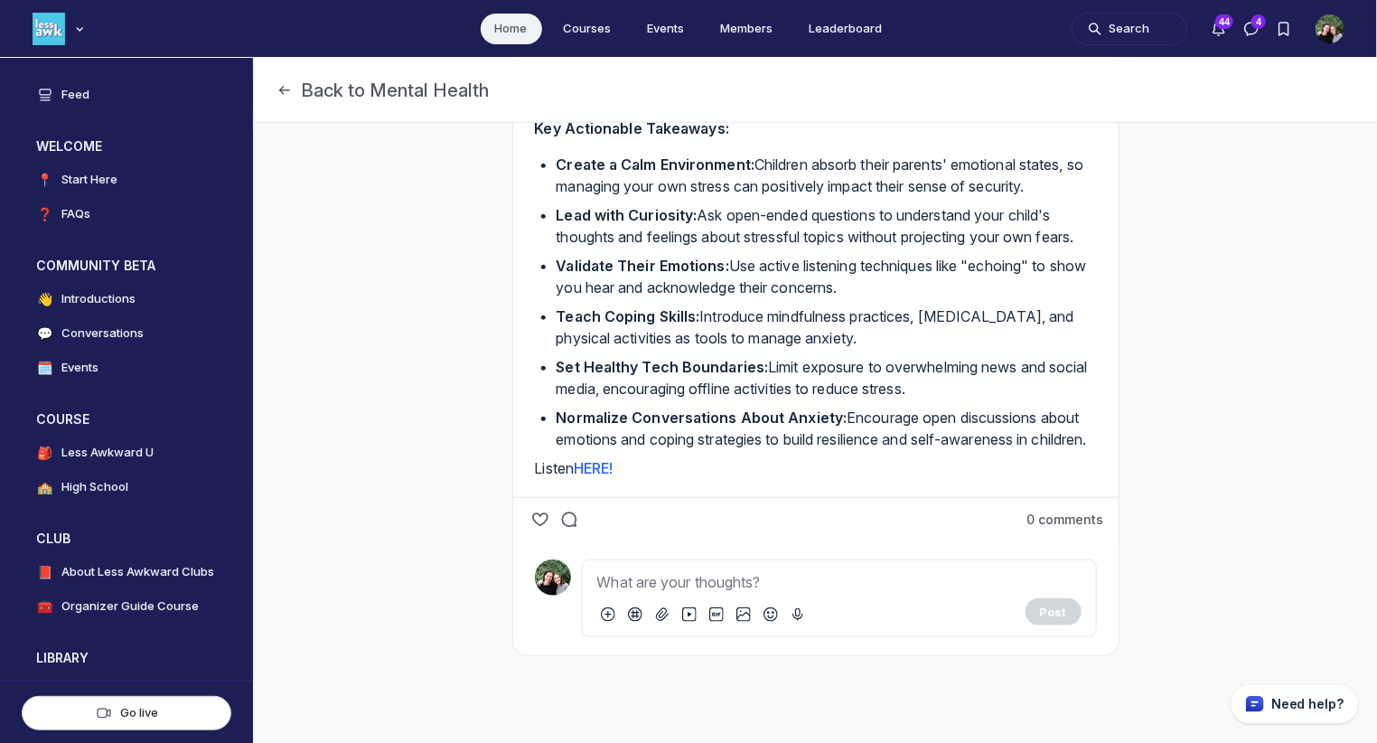
scroll to position [673, 0]
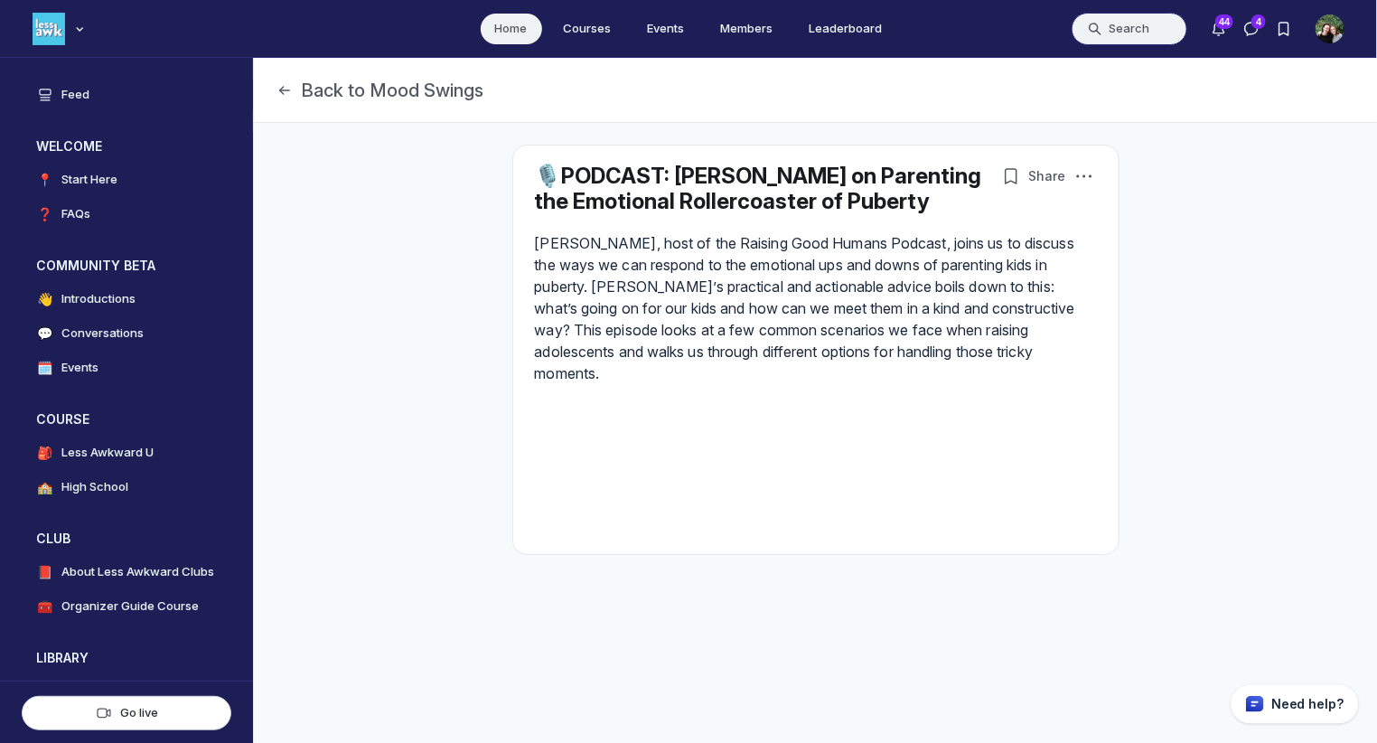
click at [1131, 20] on button "Search" at bounding box center [1130, 29] width 116 height 33
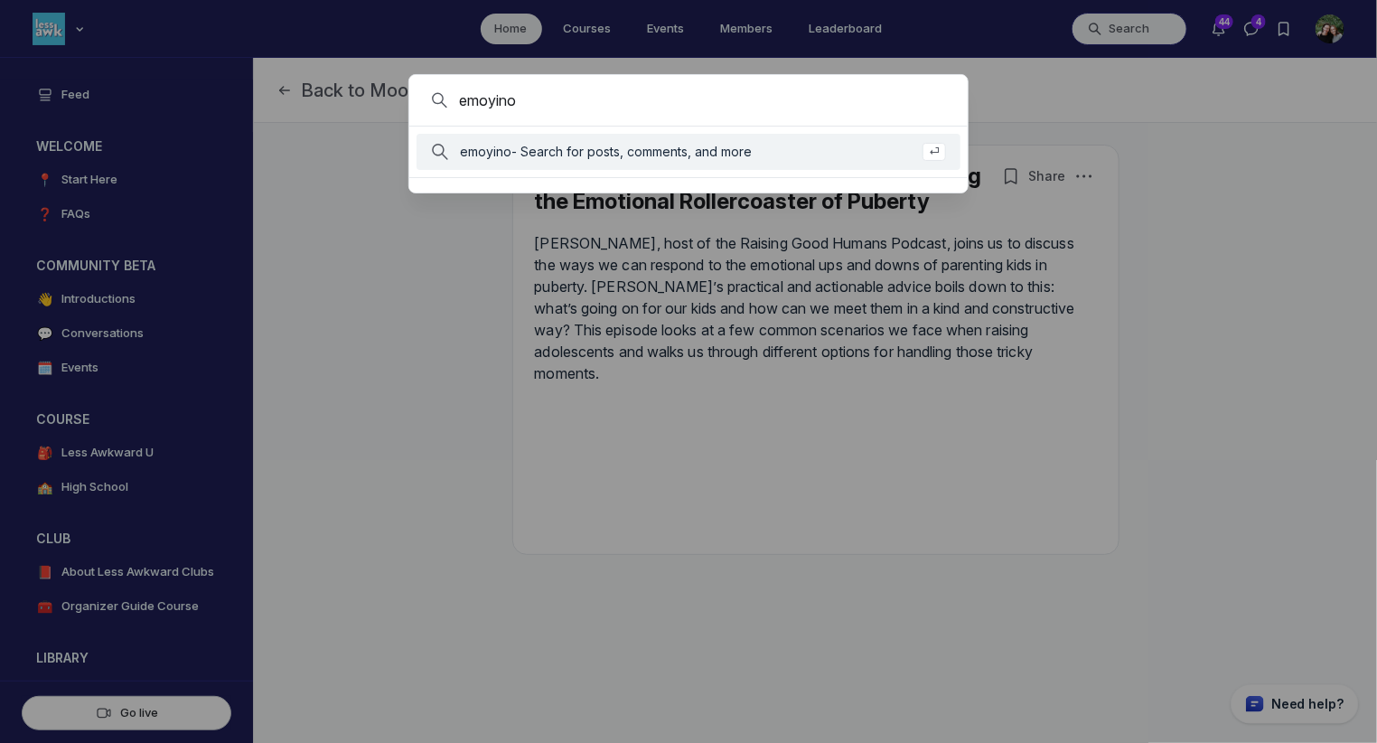
type input "emoyino"
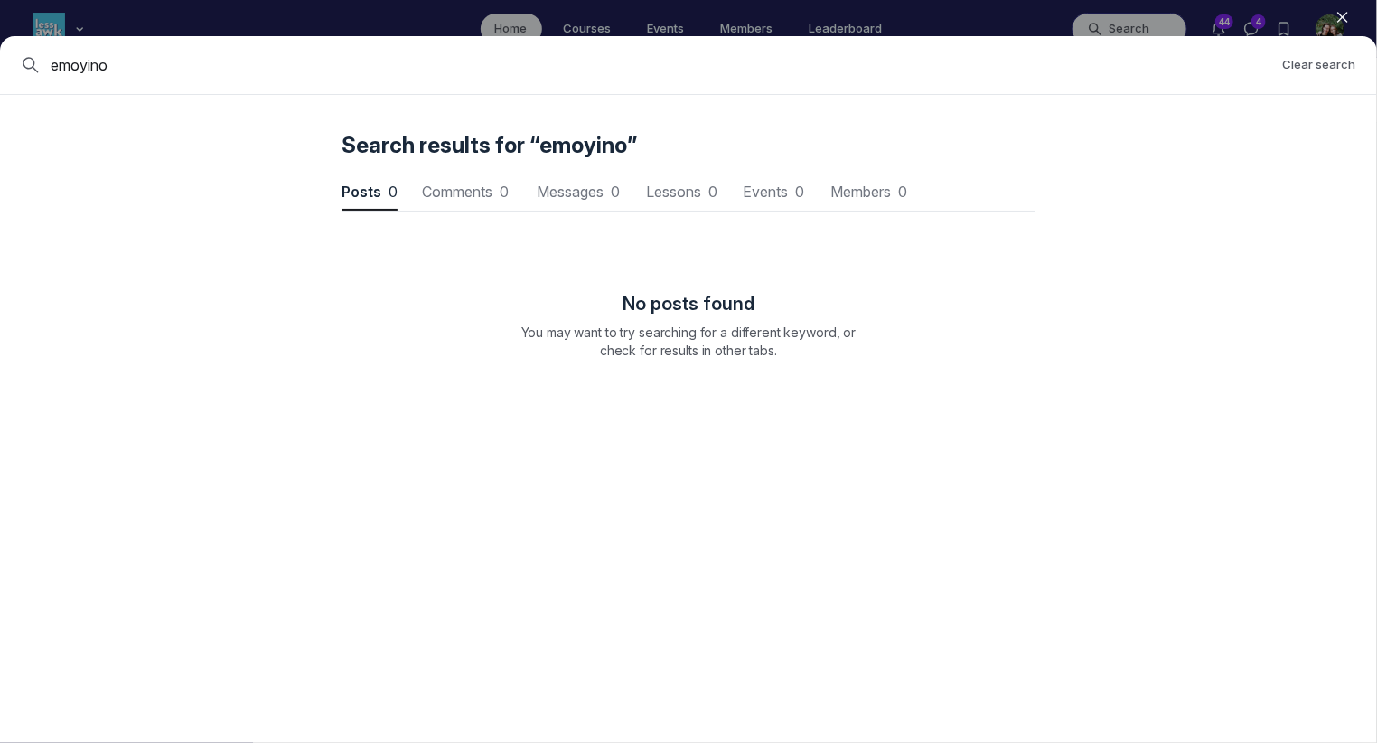
scroll to position [2445, 5445]
click at [1348, 22] on icon "button" at bounding box center [1343, 17] width 18 height 18
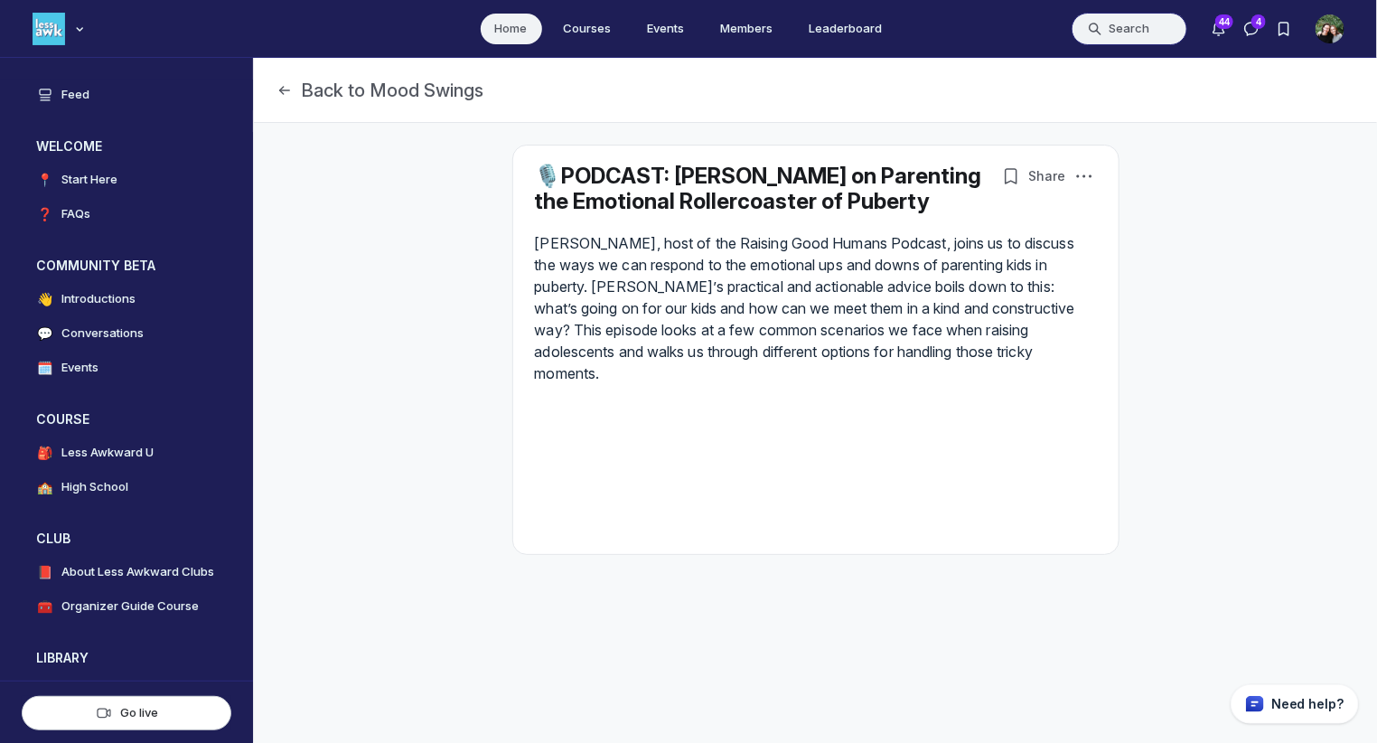
click at [1115, 36] on button "Search" at bounding box center [1130, 29] width 116 height 33
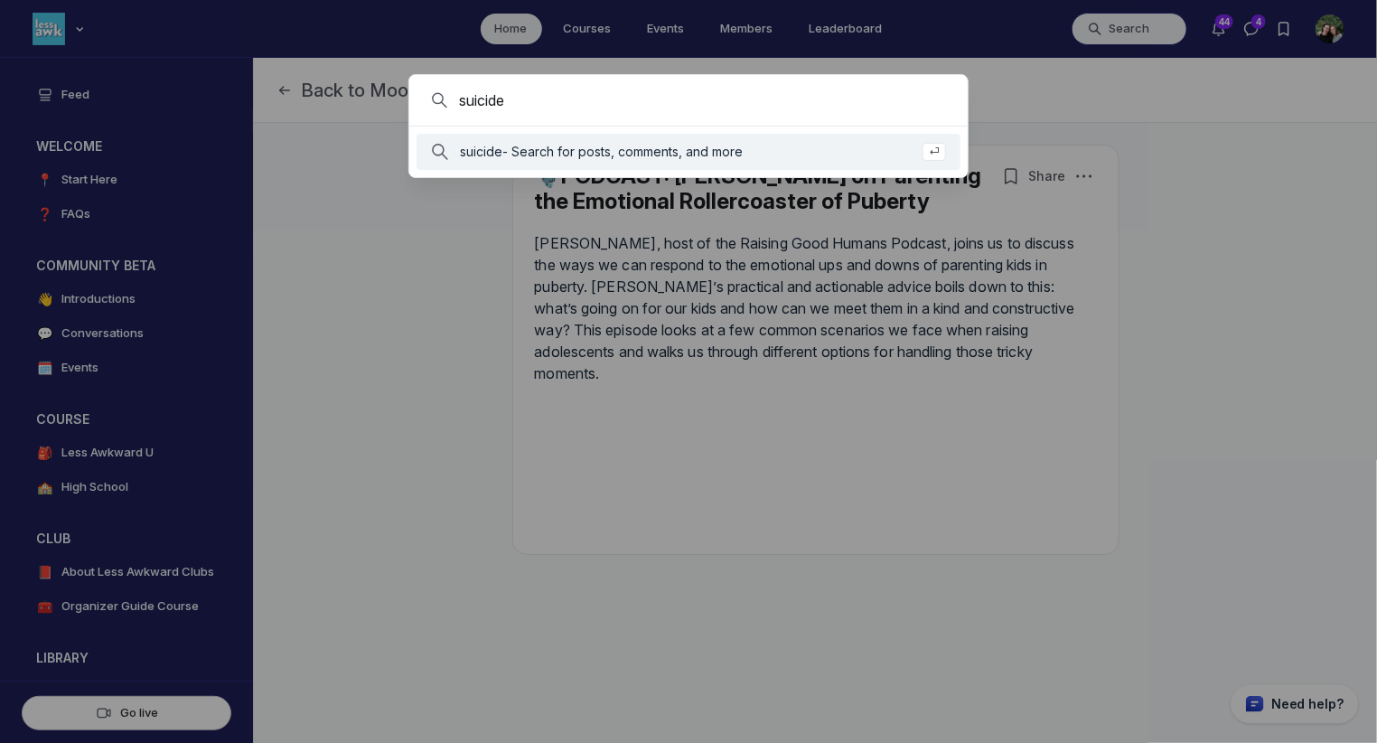
type input "suicide"
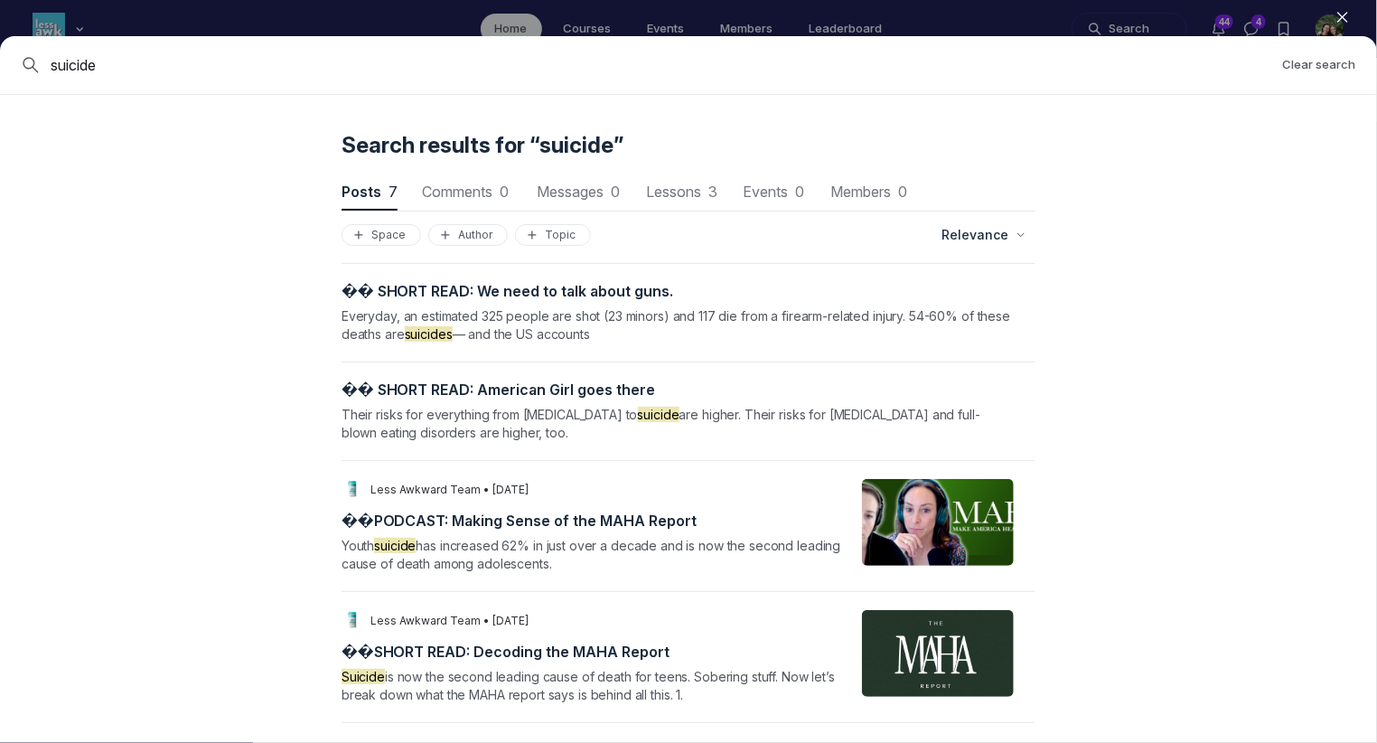
scroll to position [0, 0]
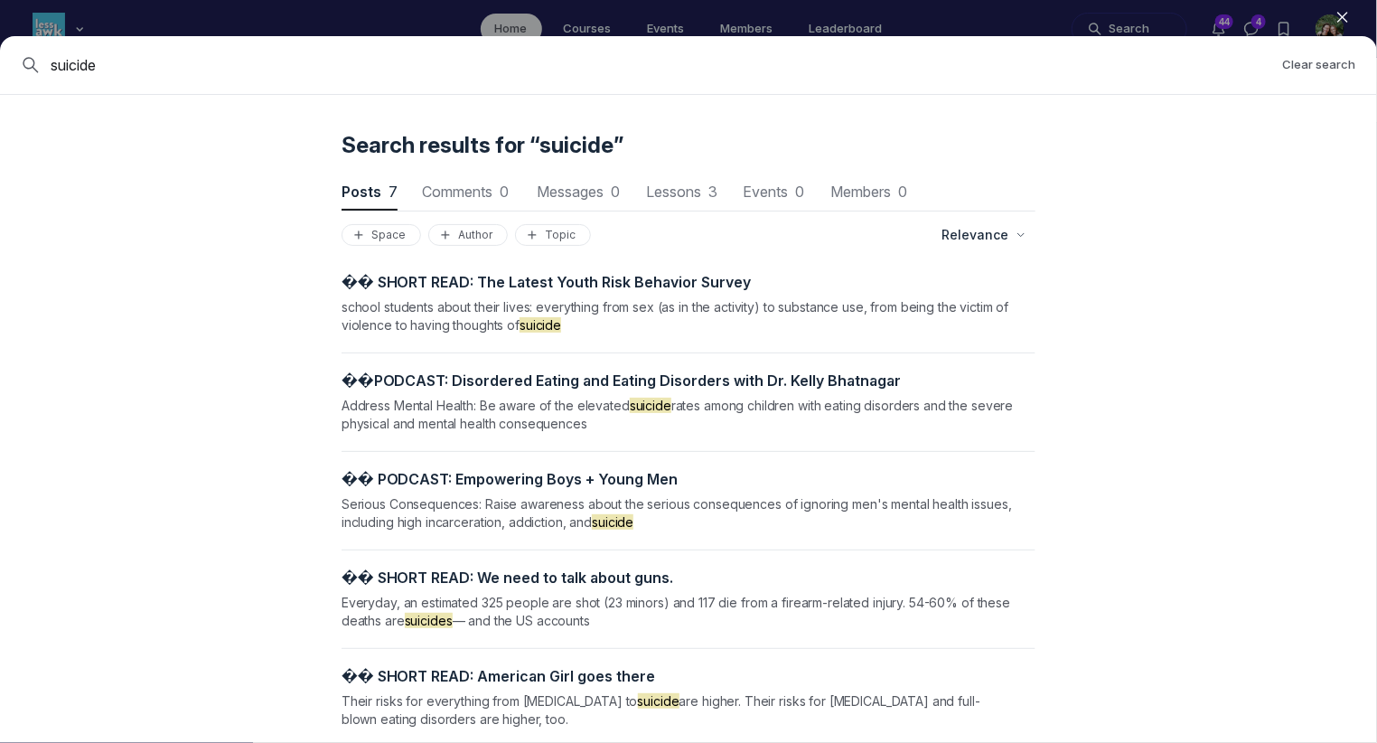
click at [1349, 21] on icon "button" at bounding box center [1343, 17] width 18 height 18
